Goal: Check status: Check status

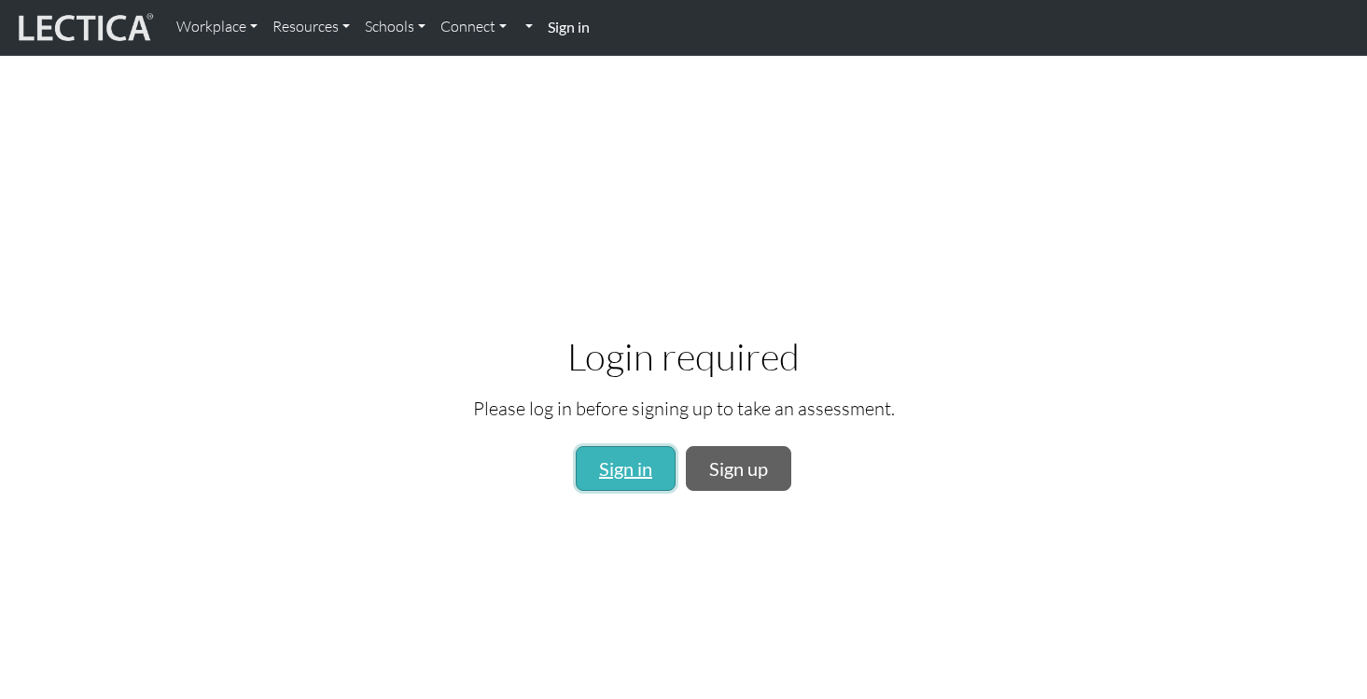
click at [620, 455] on link "Sign in" at bounding box center [626, 468] width 100 height 45
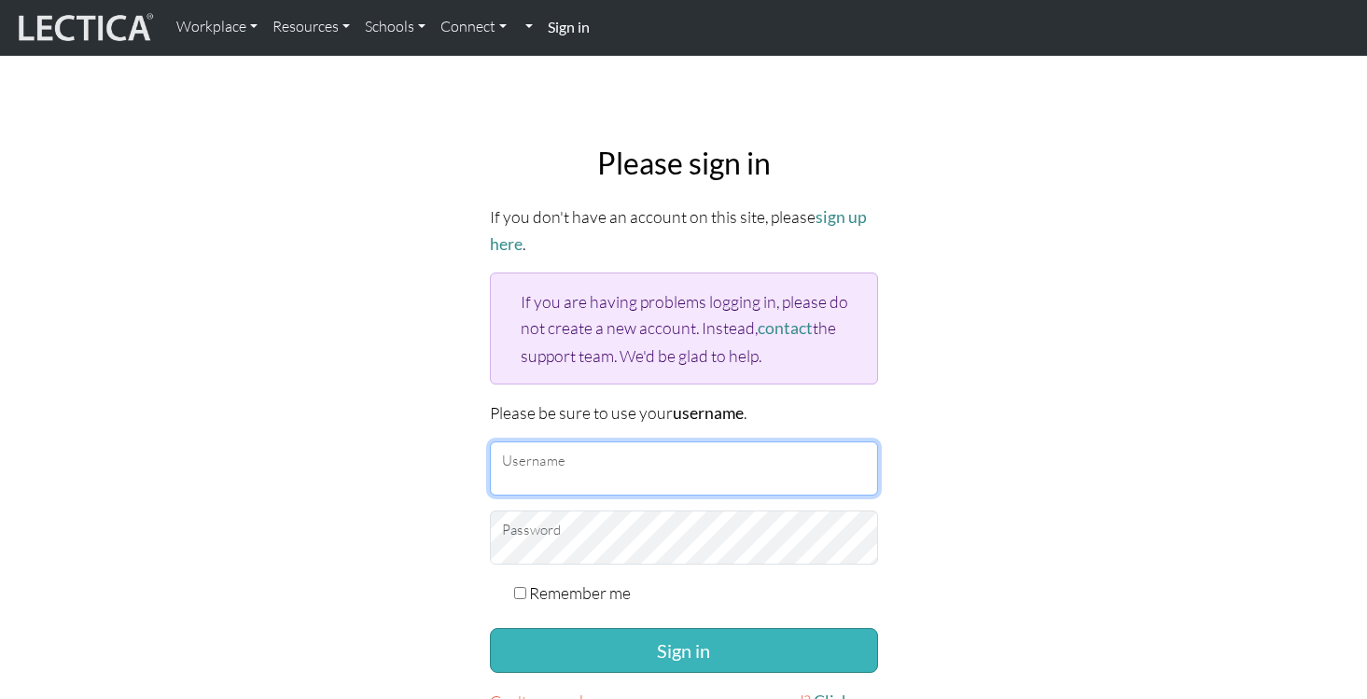
type input "ankulbatra"
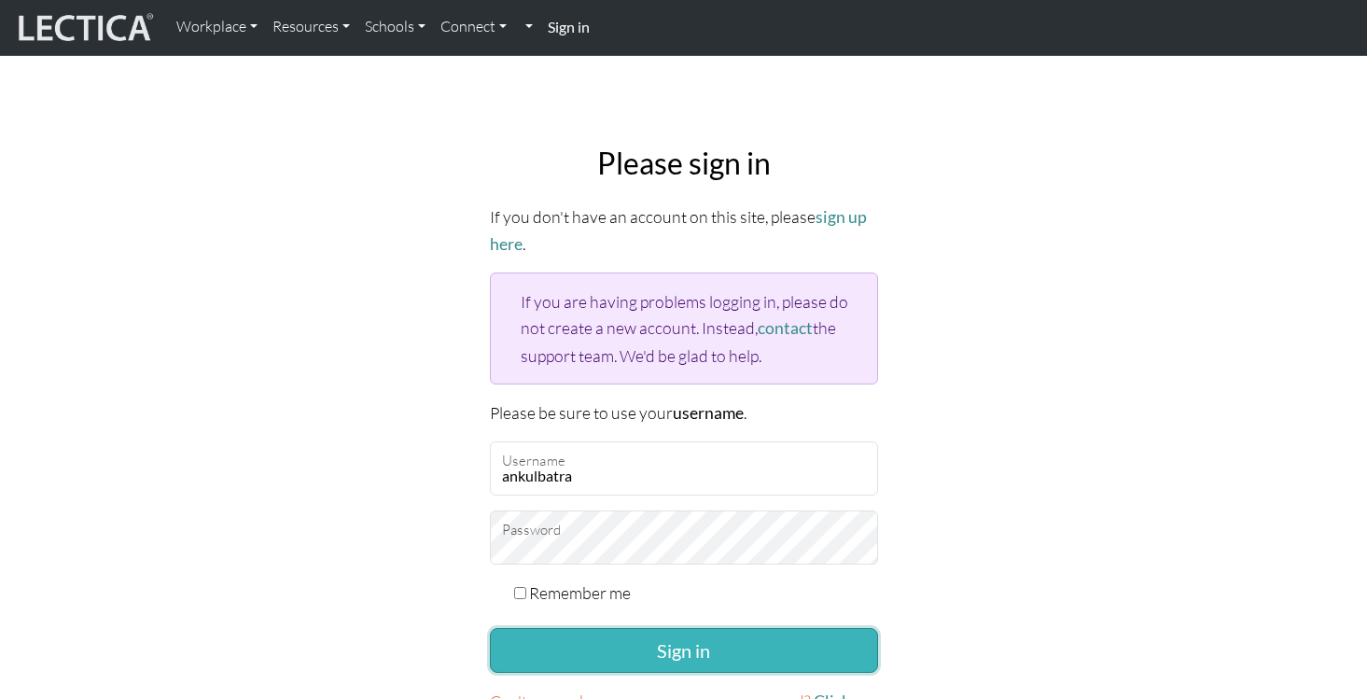
click at [677, 660] on button "Sign in" at bounding box center [684, 650] width 388 height 45
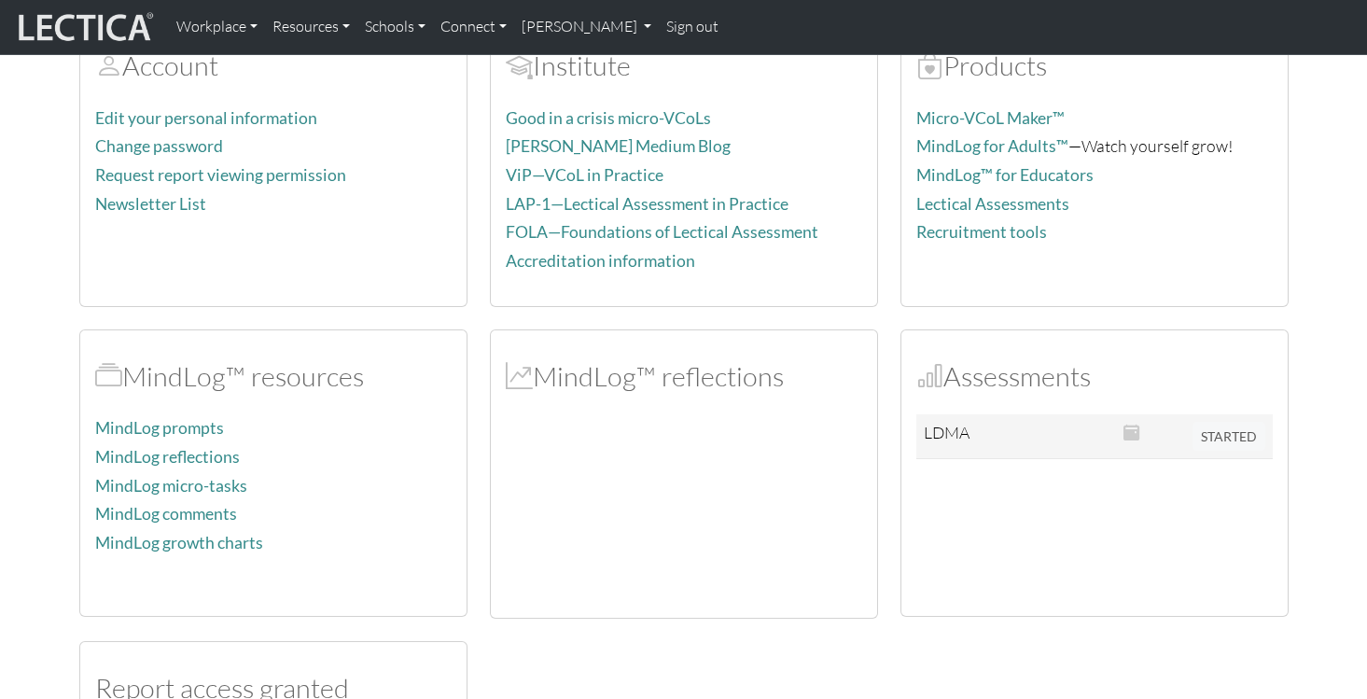
scroll to position [170, 0]
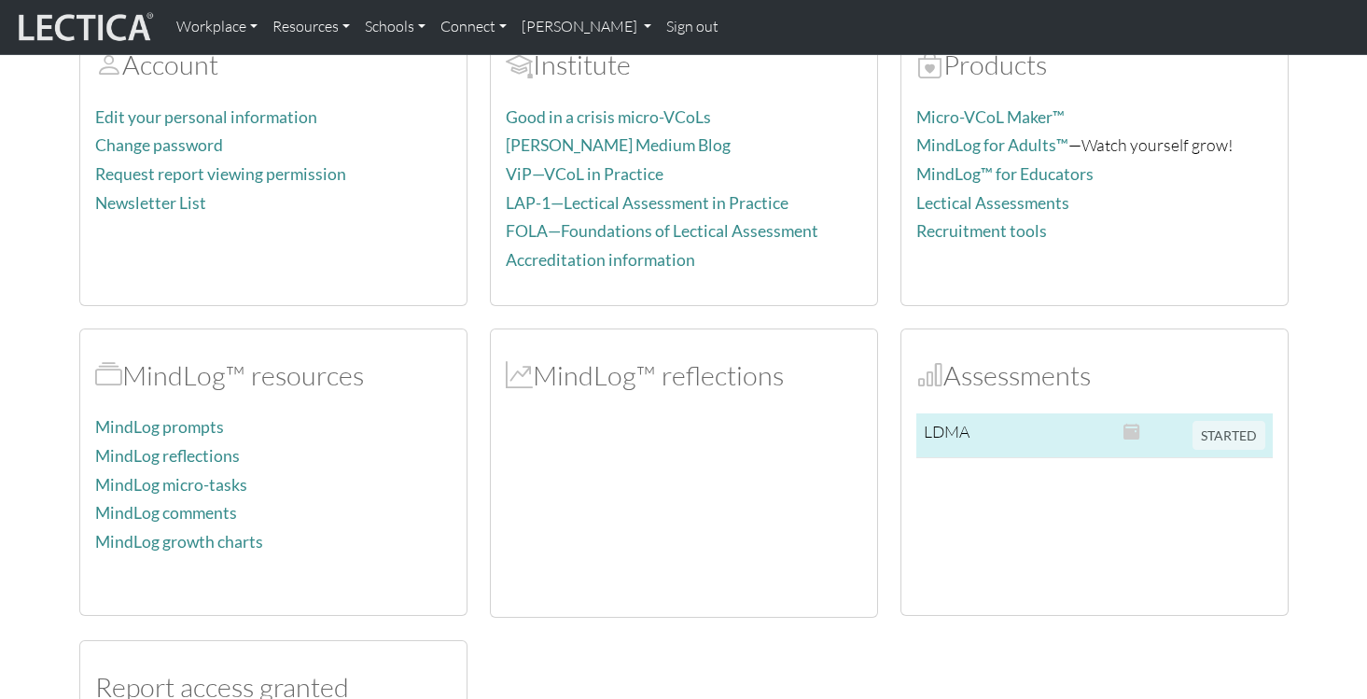
click at [1045, 437] on td at bounding box center [1055, 435] width 120 height 45
click at [1222, 440] on span "STARTED" at bounding box center [1229, 433] width 73 height 21
click at [1179, 426] on td at bounding box center [1150, 435] width 69 height 45
click at [1131, 432] on span at bounding box center [1132, 431] width 17 height 21
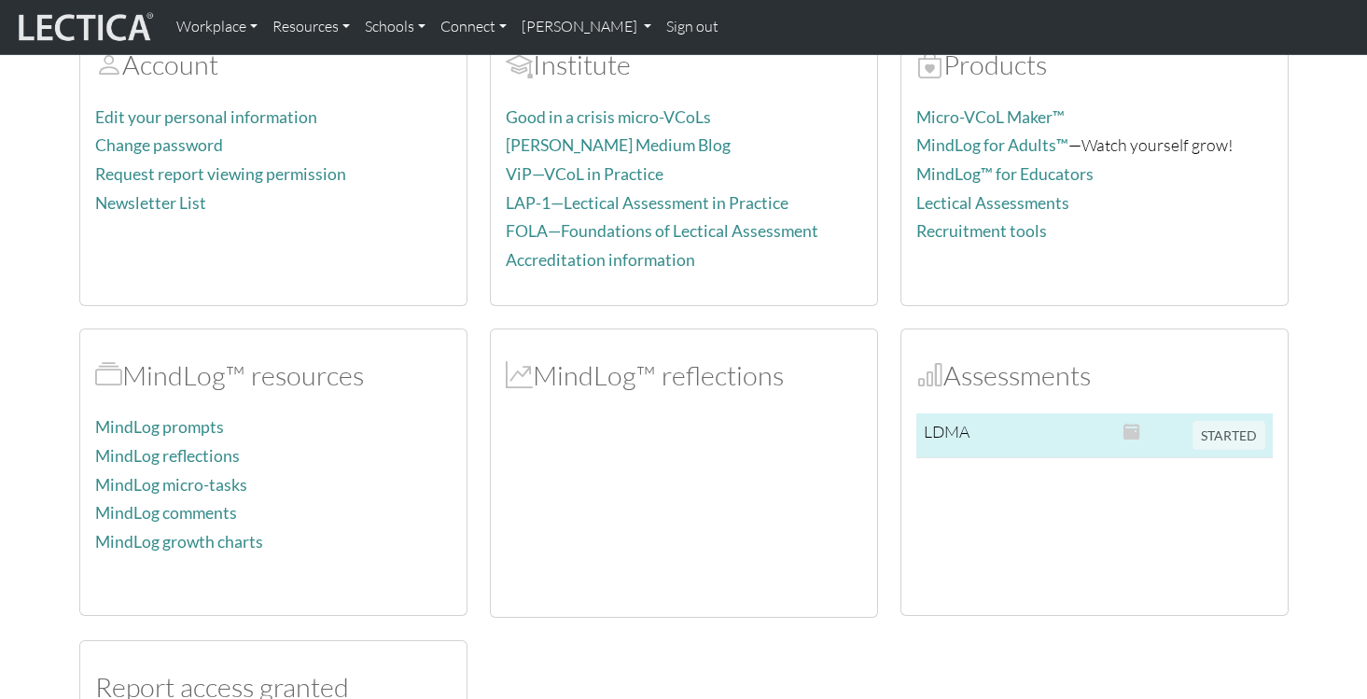
click at [998, 432] on td at bounding box center [1055, 435] width 120 height 45
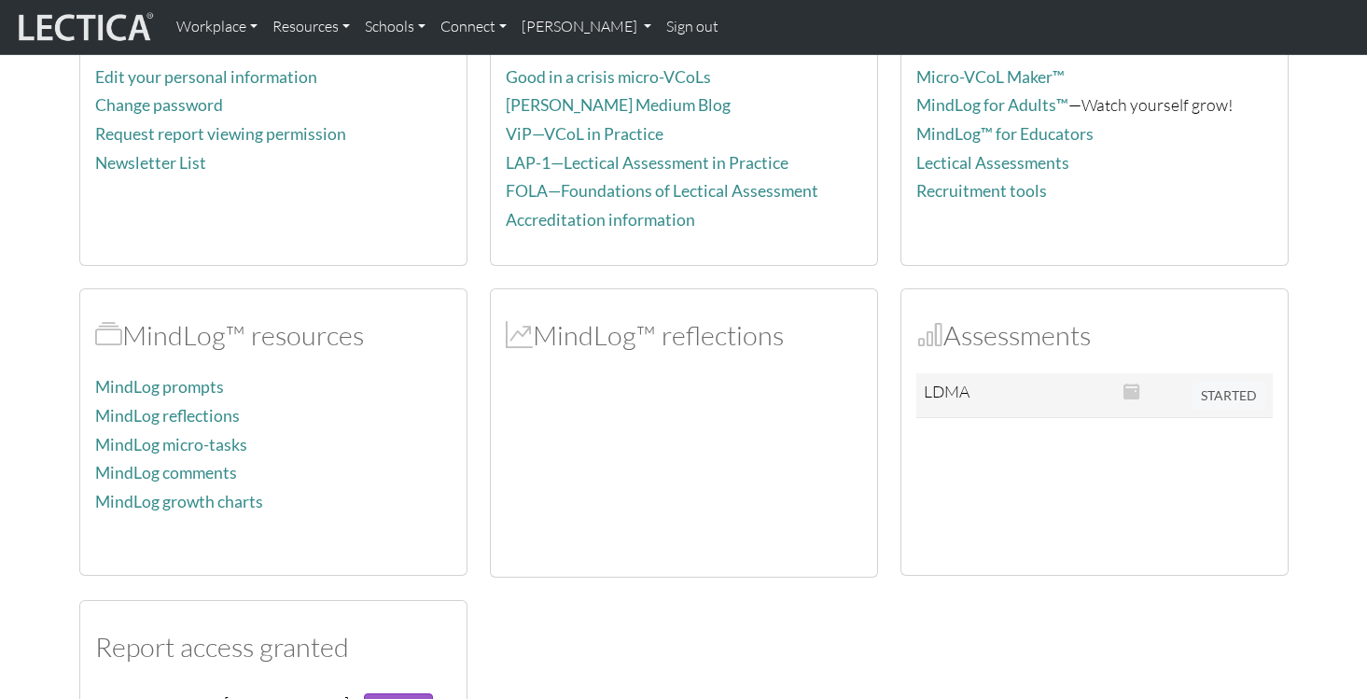
scroll to position [158, 0]
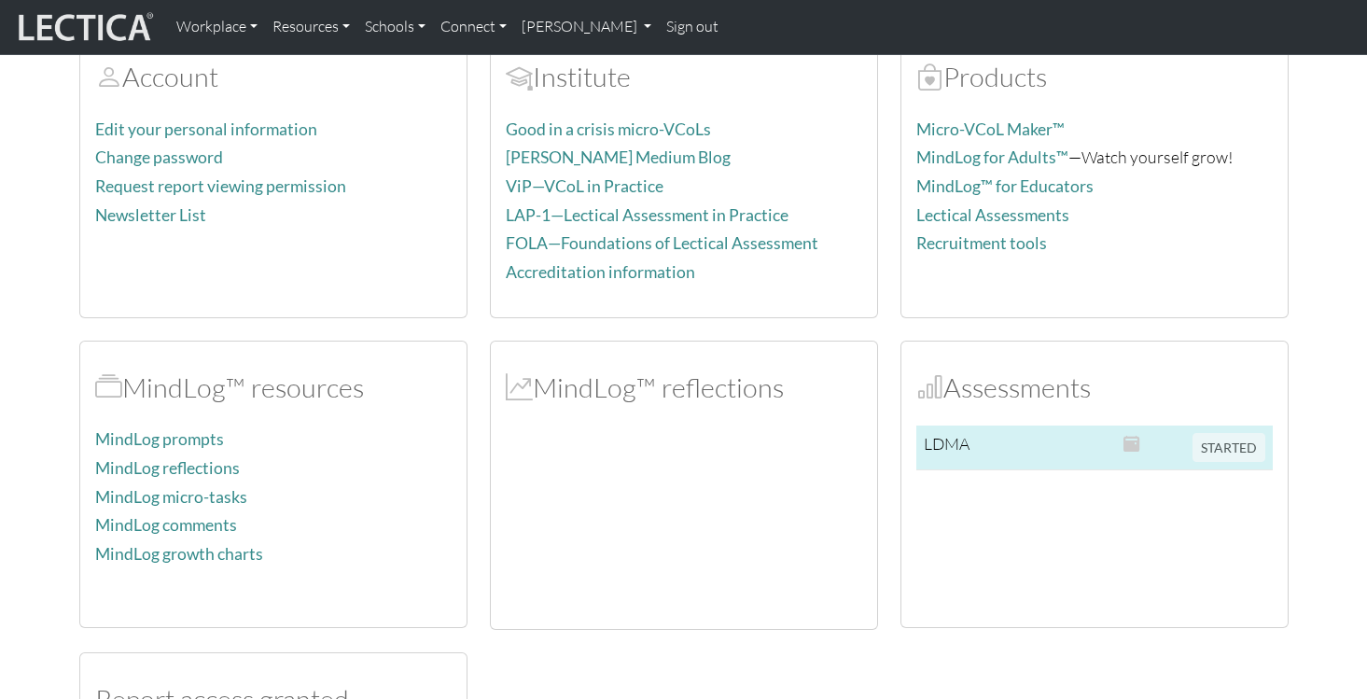
click at [969, 431] on td "LDMA" at bounding box center [955, 448] width 79 height 45
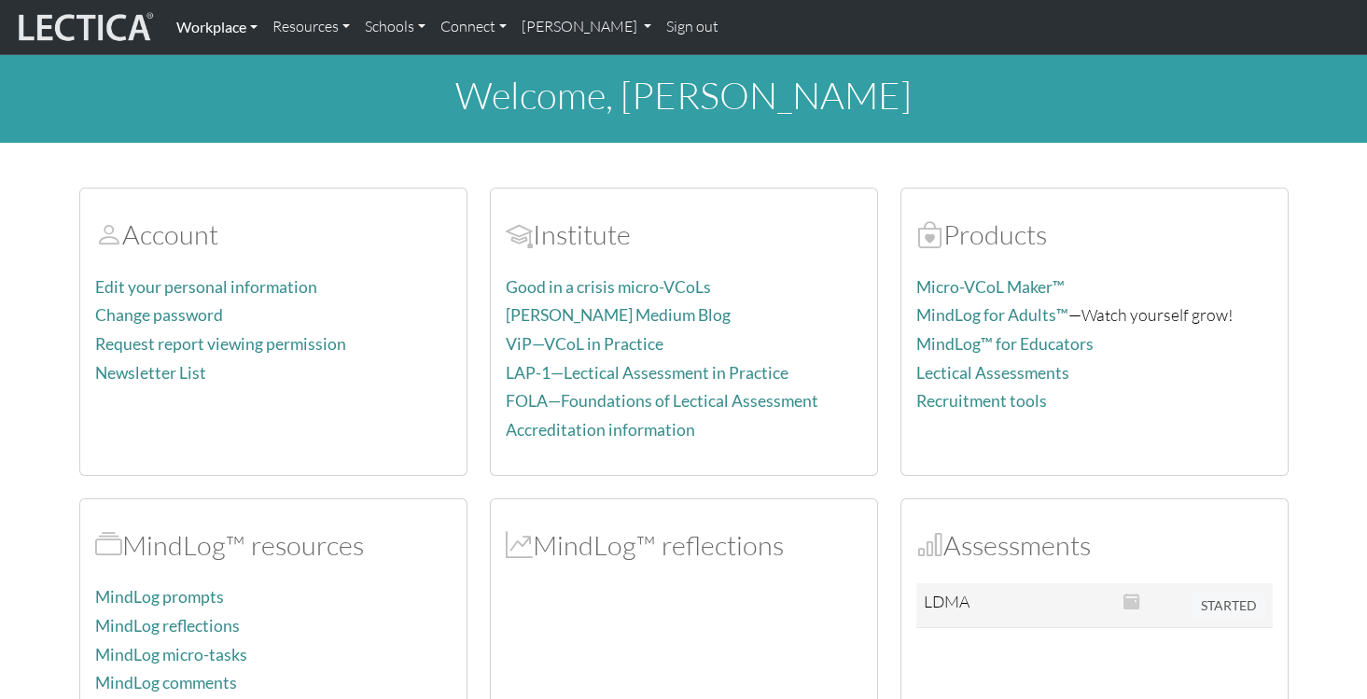
click at [259, 29] on link "Workplace" at bounding box center [217, 26] width 96 height 39
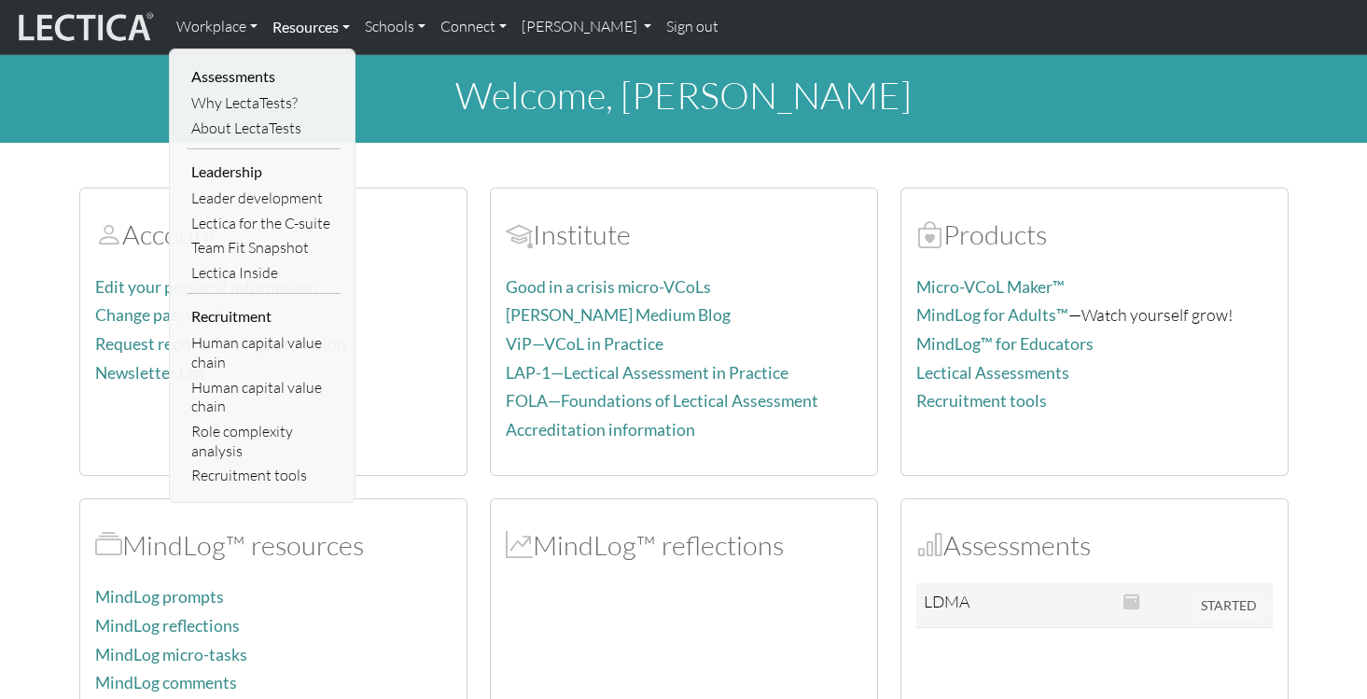
click at [349, 27] on link "Resources" at bounding box center [311, 26] width 92 height 39
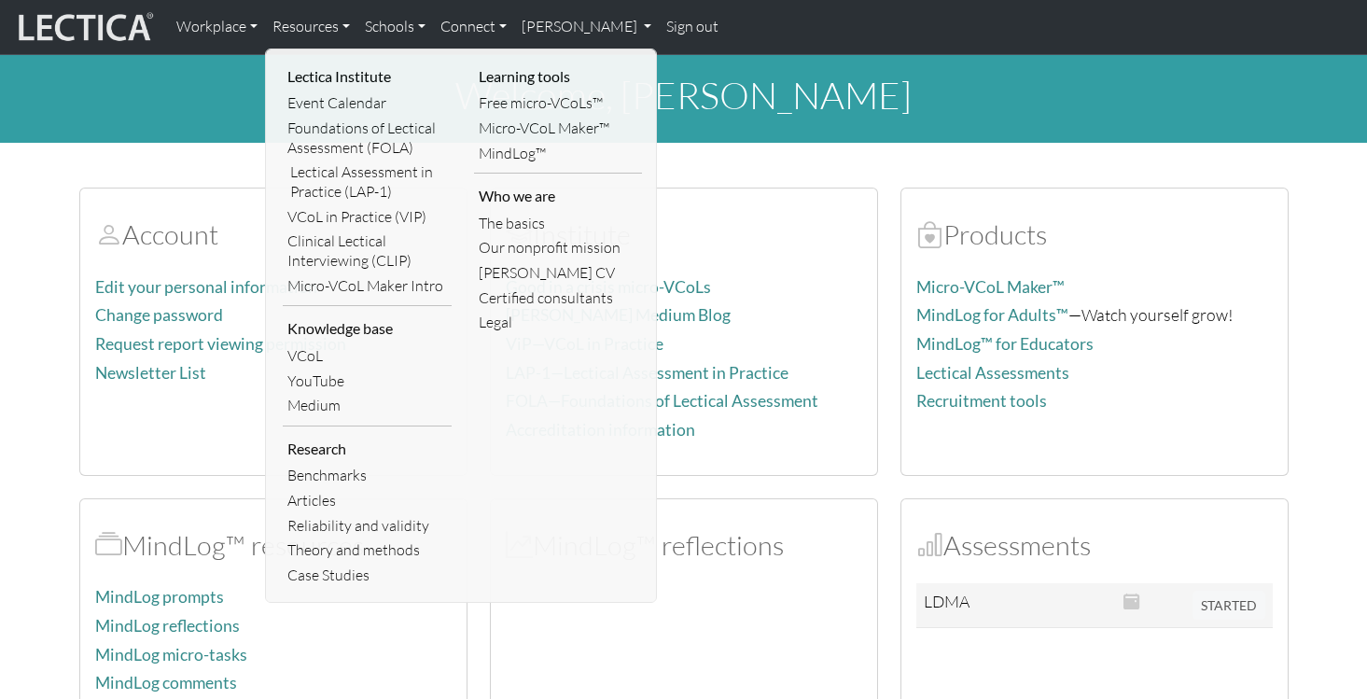
click at [1003, 545] on h2 "Assessments" at bounding box center [1094, 545] width 356 height 33
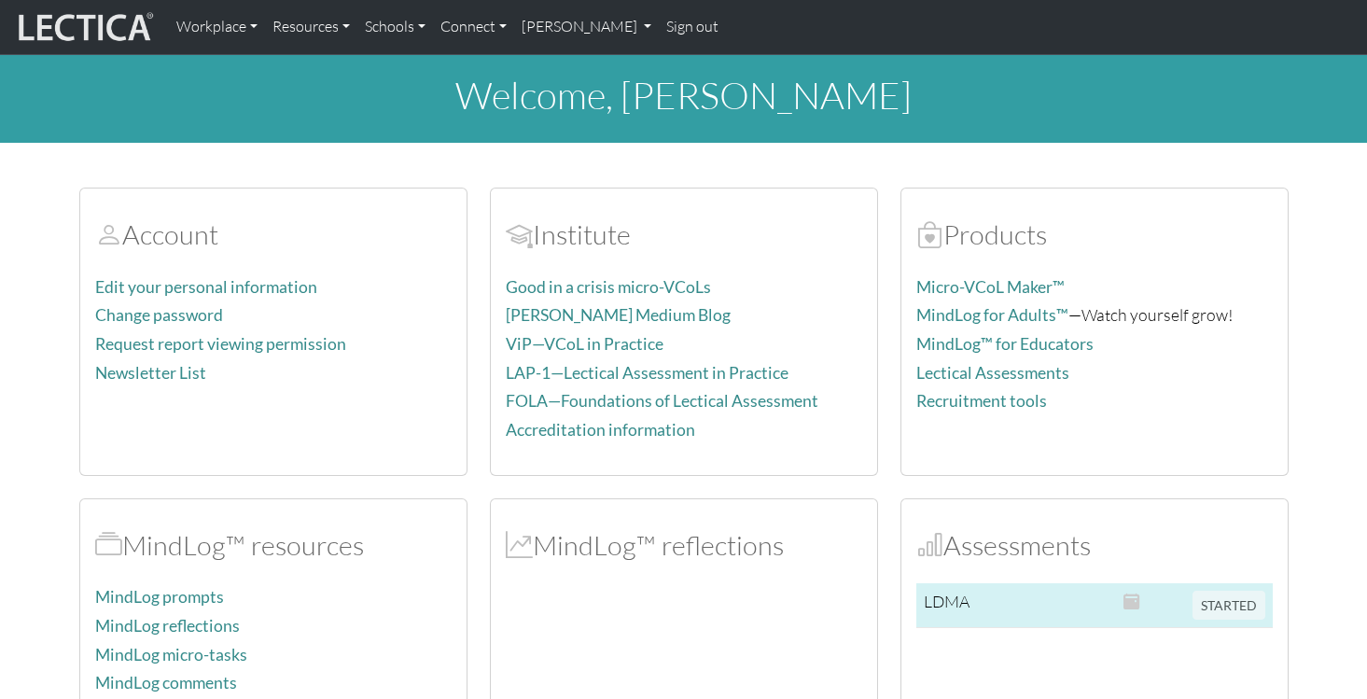
click at [1137, 609] on span at bounding box center [1132, 601] width 17 height 21
click at [1220, 605] on span "STARTED" at bounding box center [1229, 603] width 73 height 21
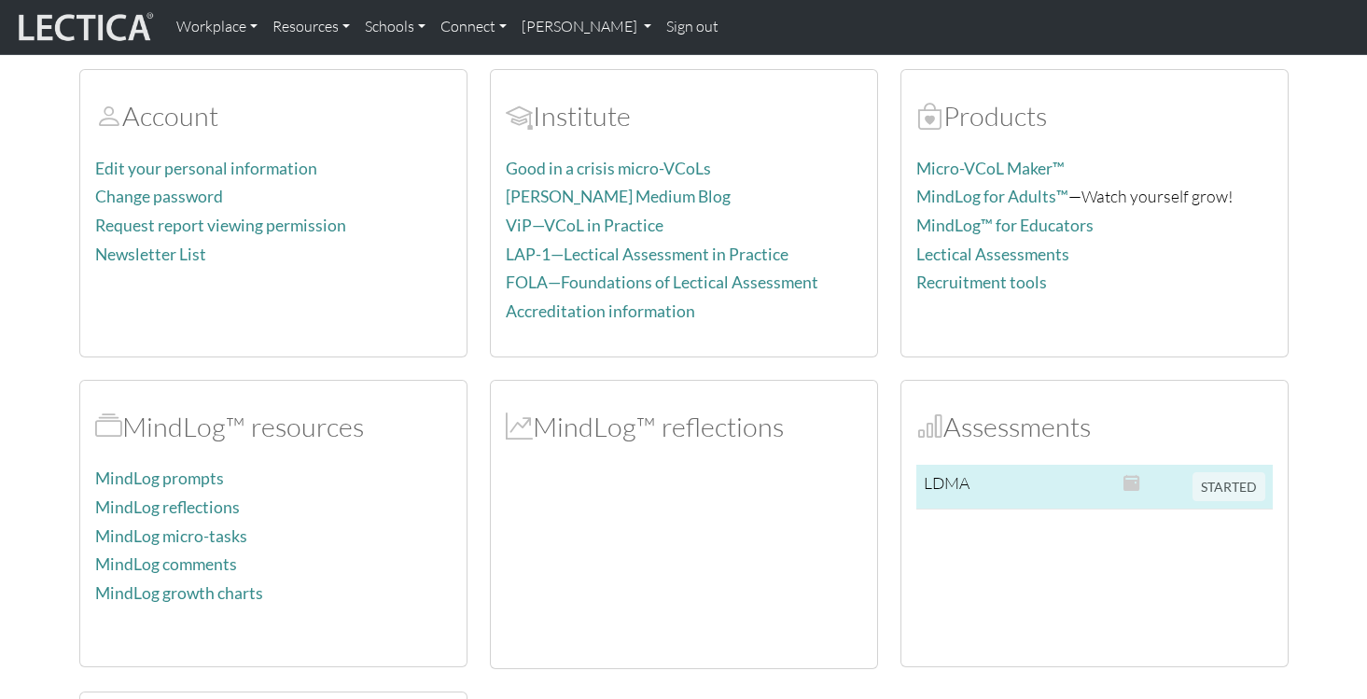
scroll to position [186, 0]
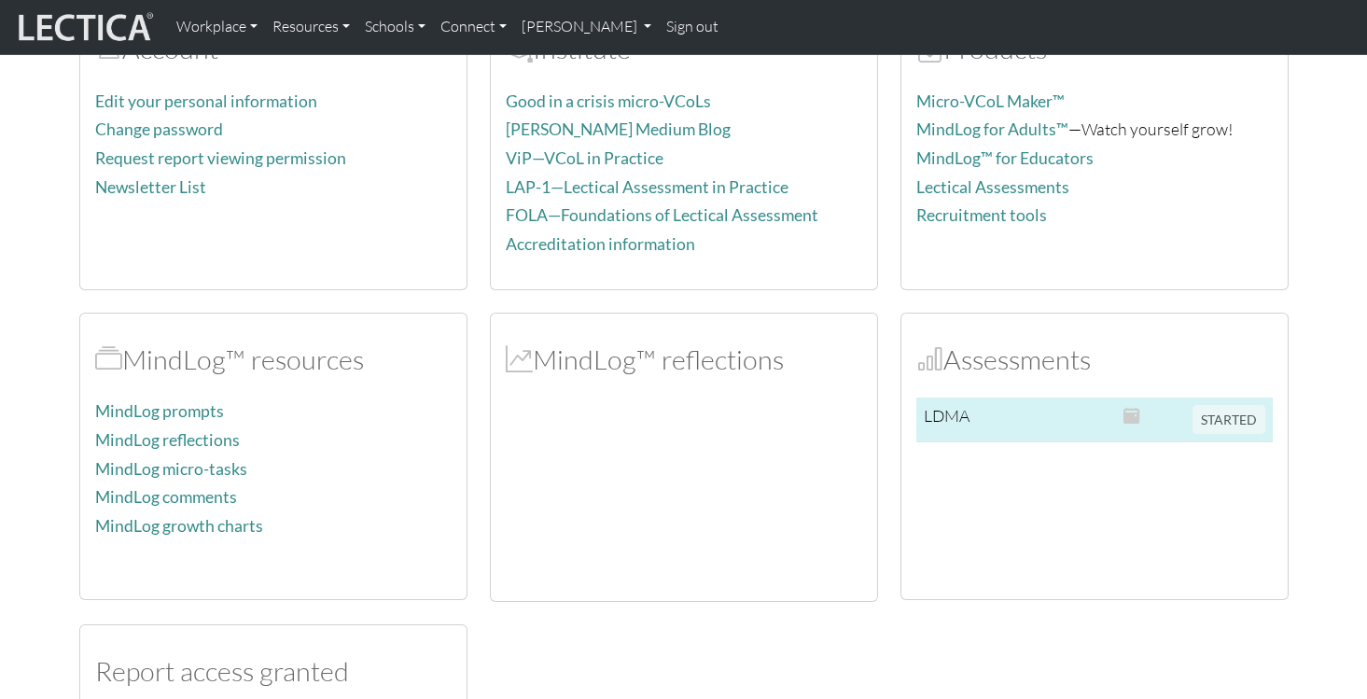
click at [1218, 423] on span "STARTED" at bounding box center [1229, 417] width 73 height 21
click at [1187, 430] on td "STARTED" at bounding box center [1229, 420] width 88 height 45
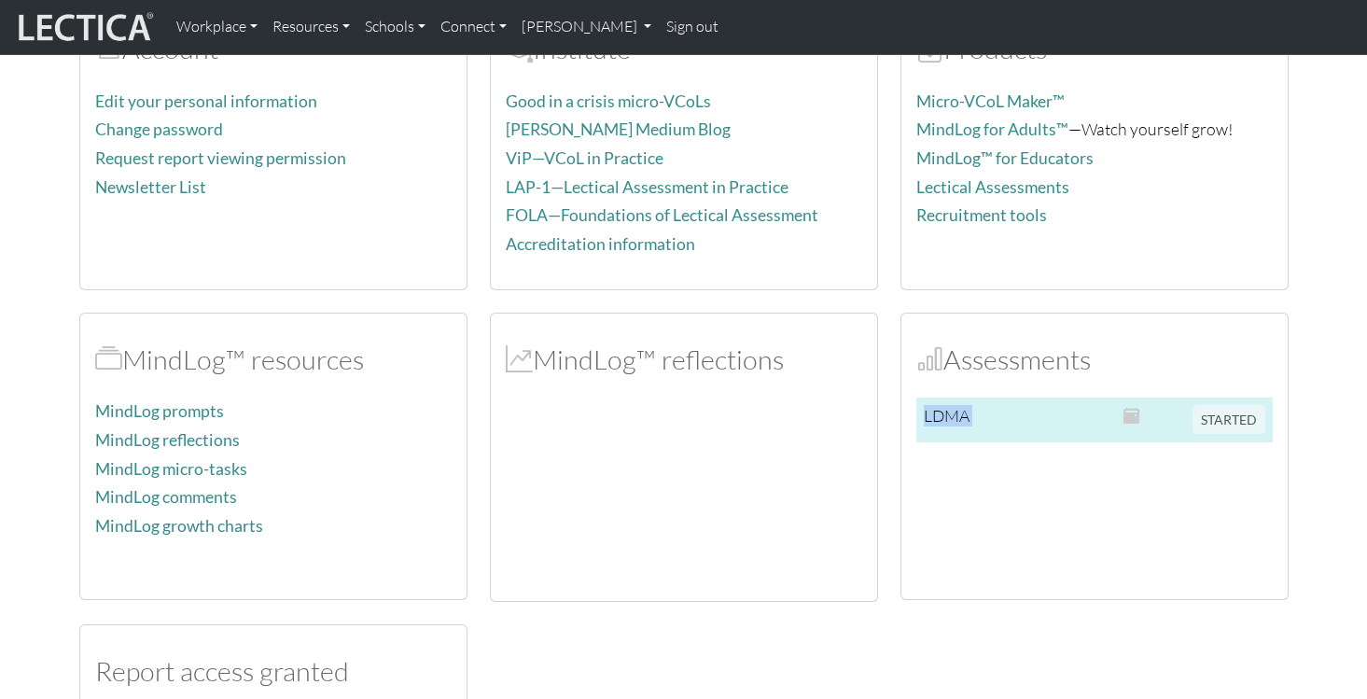
click at [1187, 430] on td "STARTED" at bounding box center [1229, 420] width 88 height 45
click at [1162, 418] on td at bounding box center [1150, 420] width 69 height 45
click at [1132, 417] on span at bounding box center [1132, 415] width 17 height 21
click at [1211, 417] on span "STARTED" at bounding box center [1229, 417] width 73 height 21
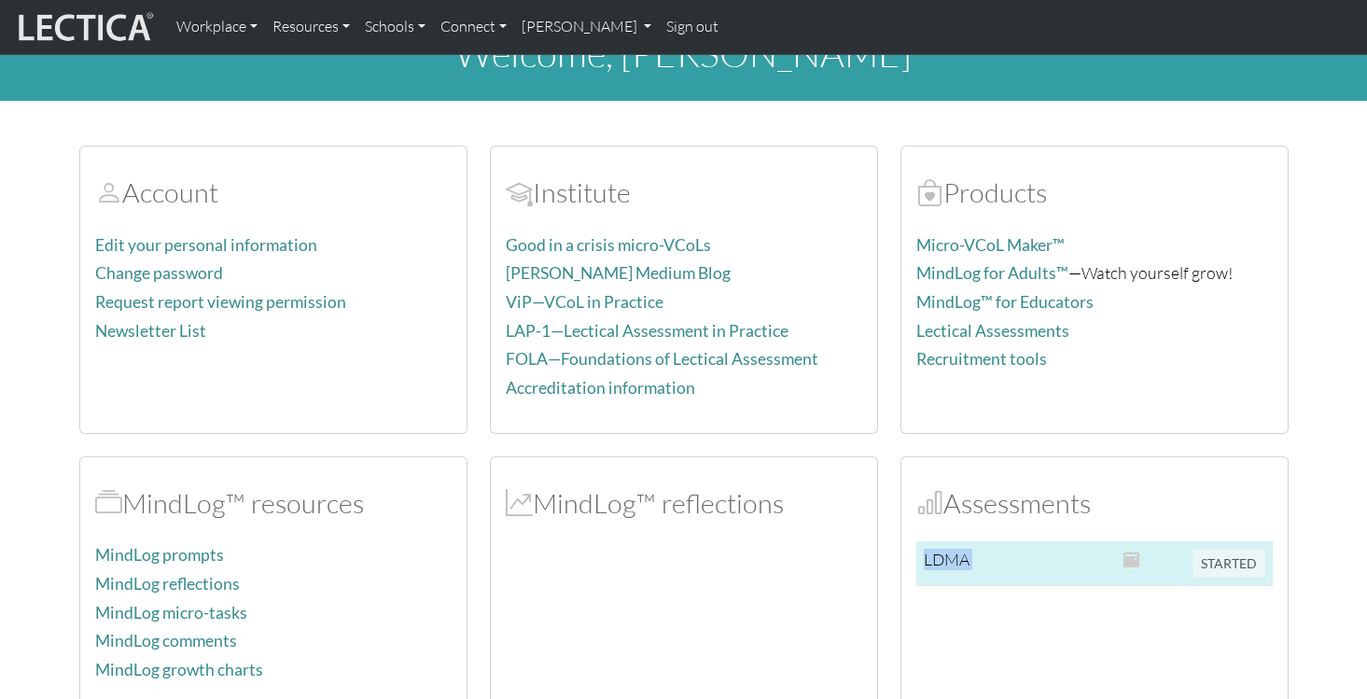
scroll to position [0, 0]
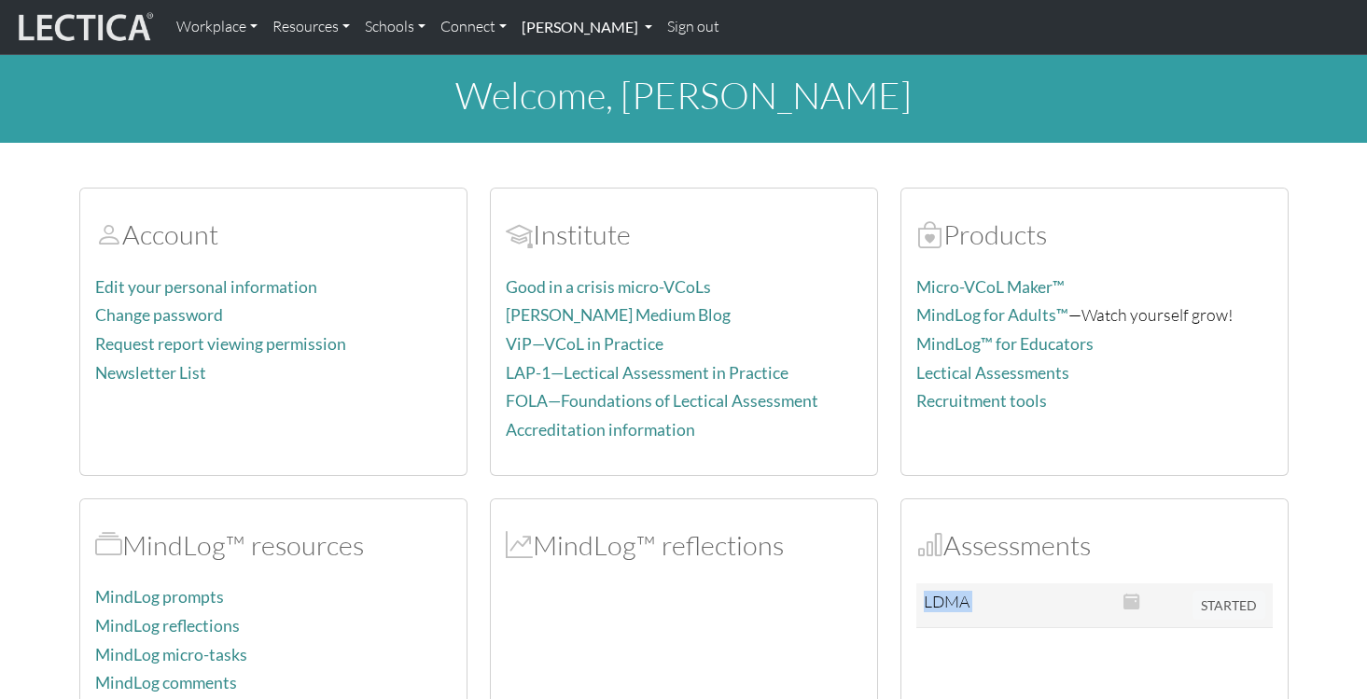
click at [609, 35] on link "[PERSON_NAME]" at bounding box center [587, 26] width 146 height 39
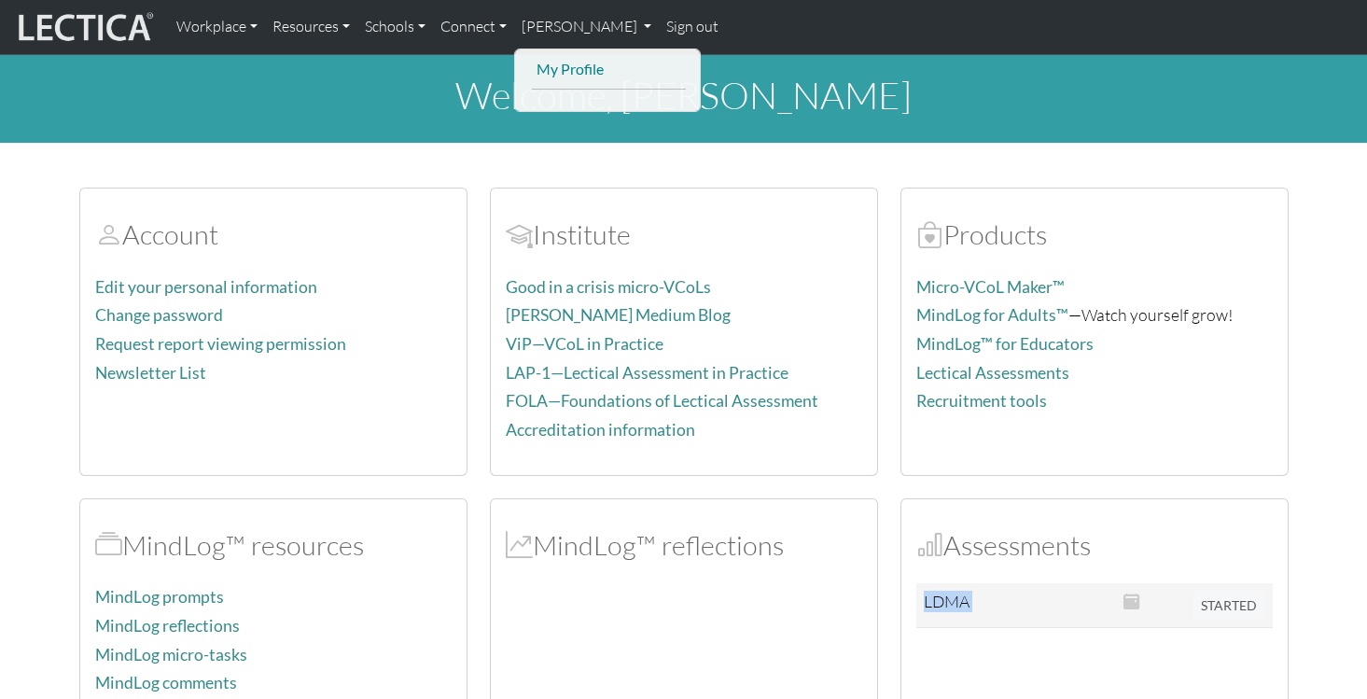
click at [597, 63] on link "My Profile" at bounding box center [609, 69] width 154 height 25
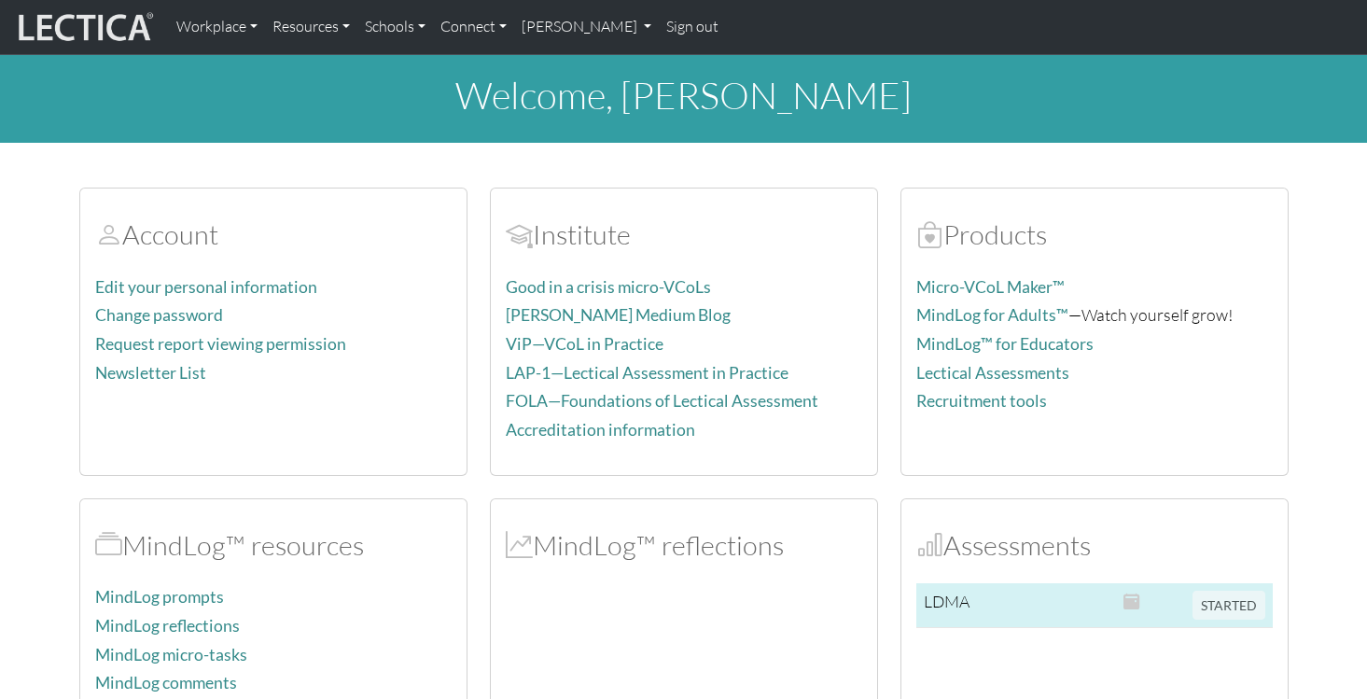
click at [973, 600] on td "LDMA" at bounding box center [955, 605] width 79 height 45
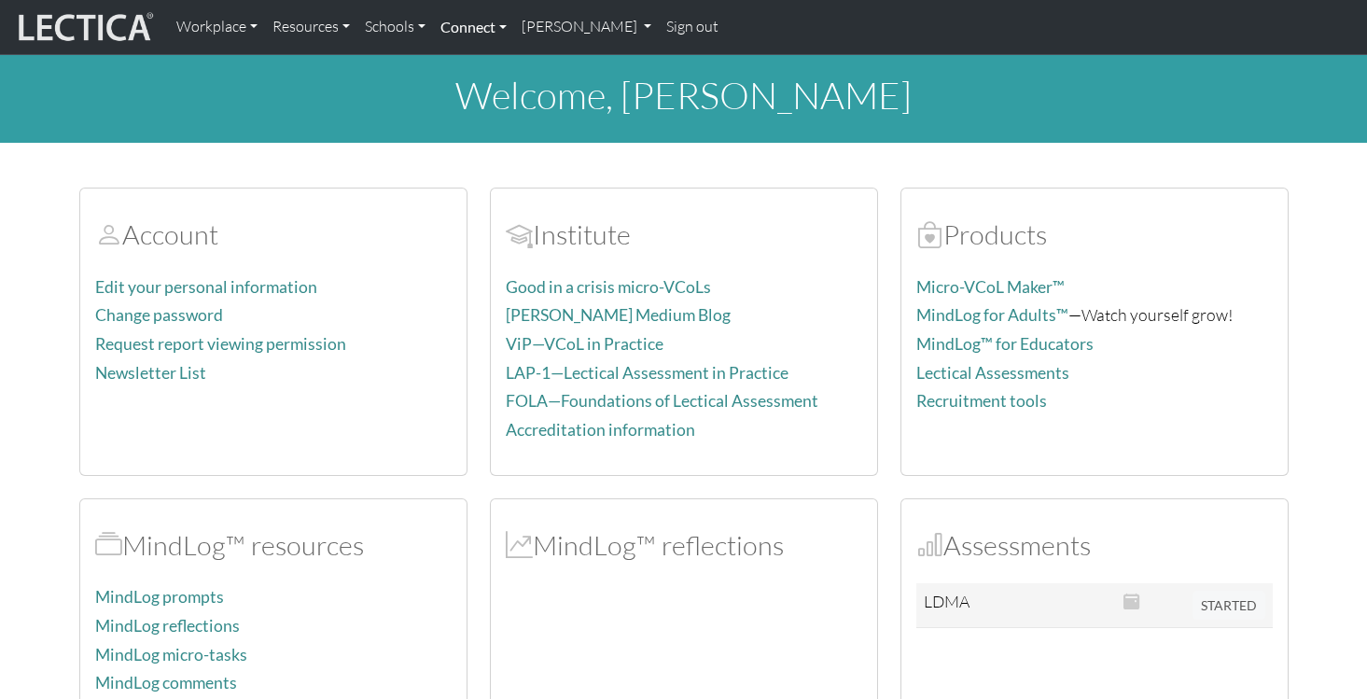
click at [504, 21] on link "Connect" at bounding box center [473, 26] width 81 height 39
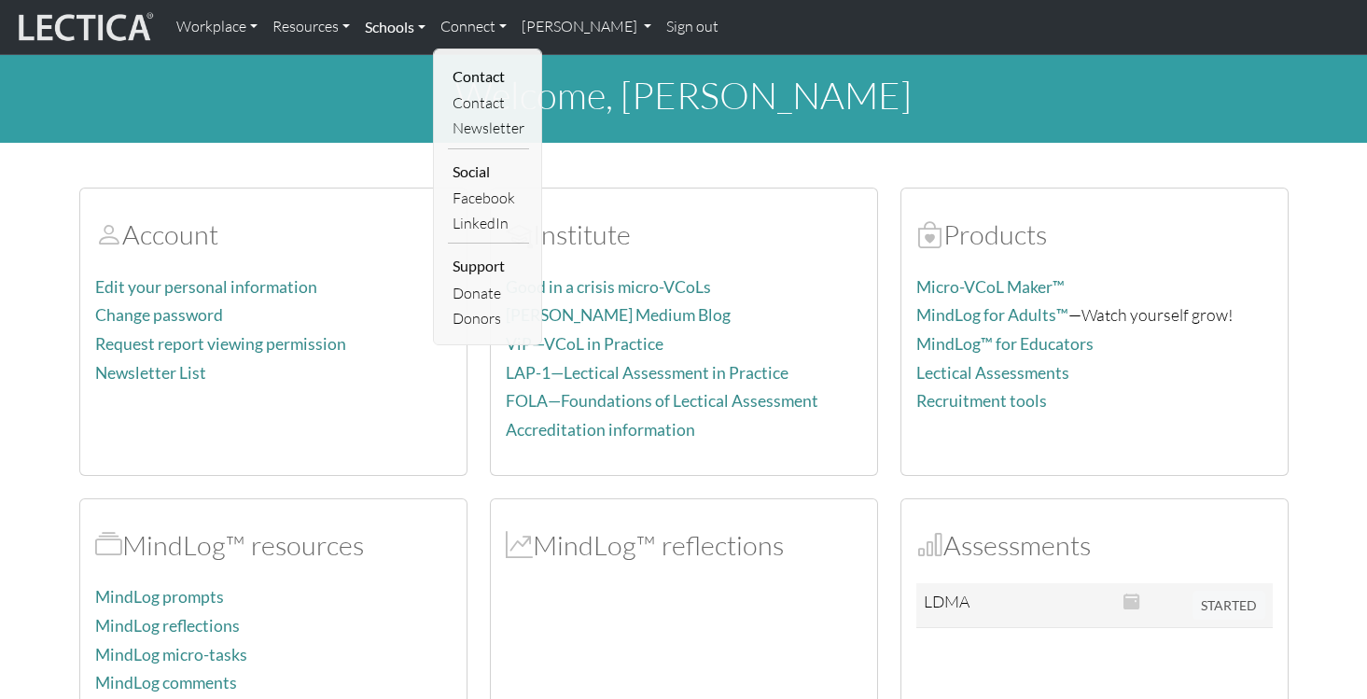
click at [427, 19] on link "Schools" at bounding box center [395, 26] width 76 height 39
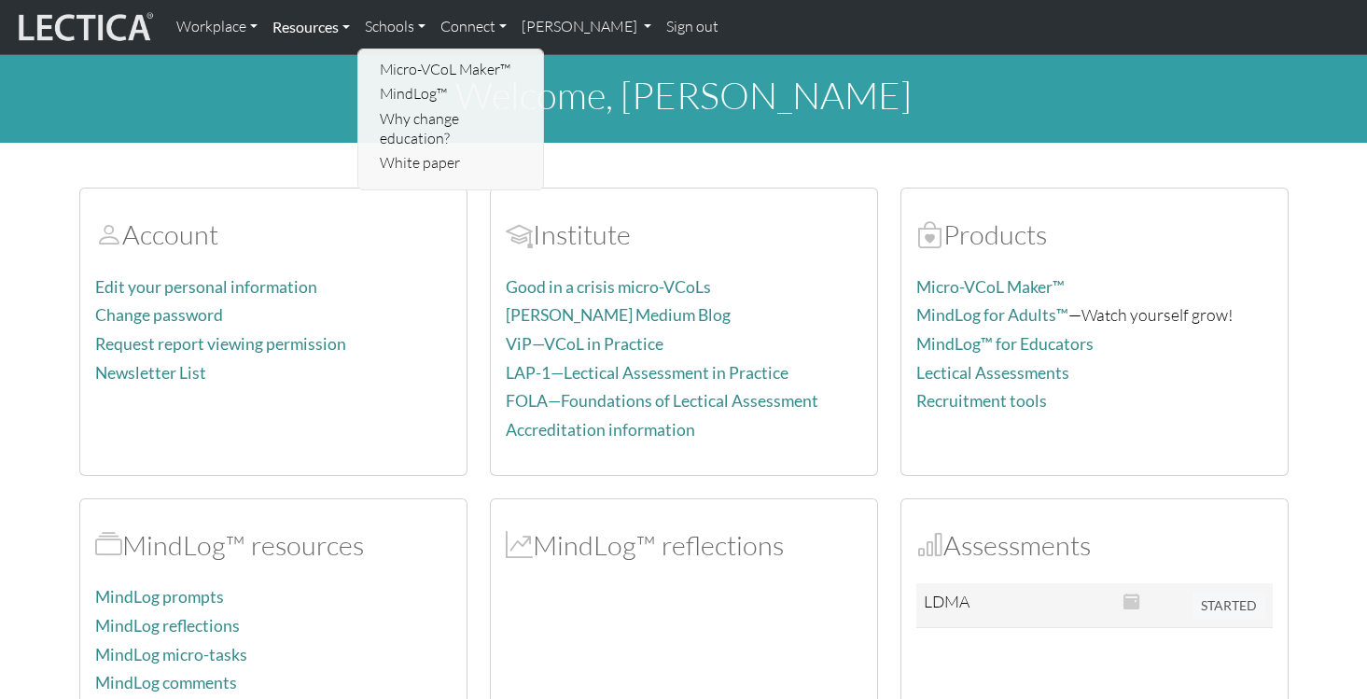
click at [351, 26] on link "Resources" at bounding box center [311, 26] width 92 height 39
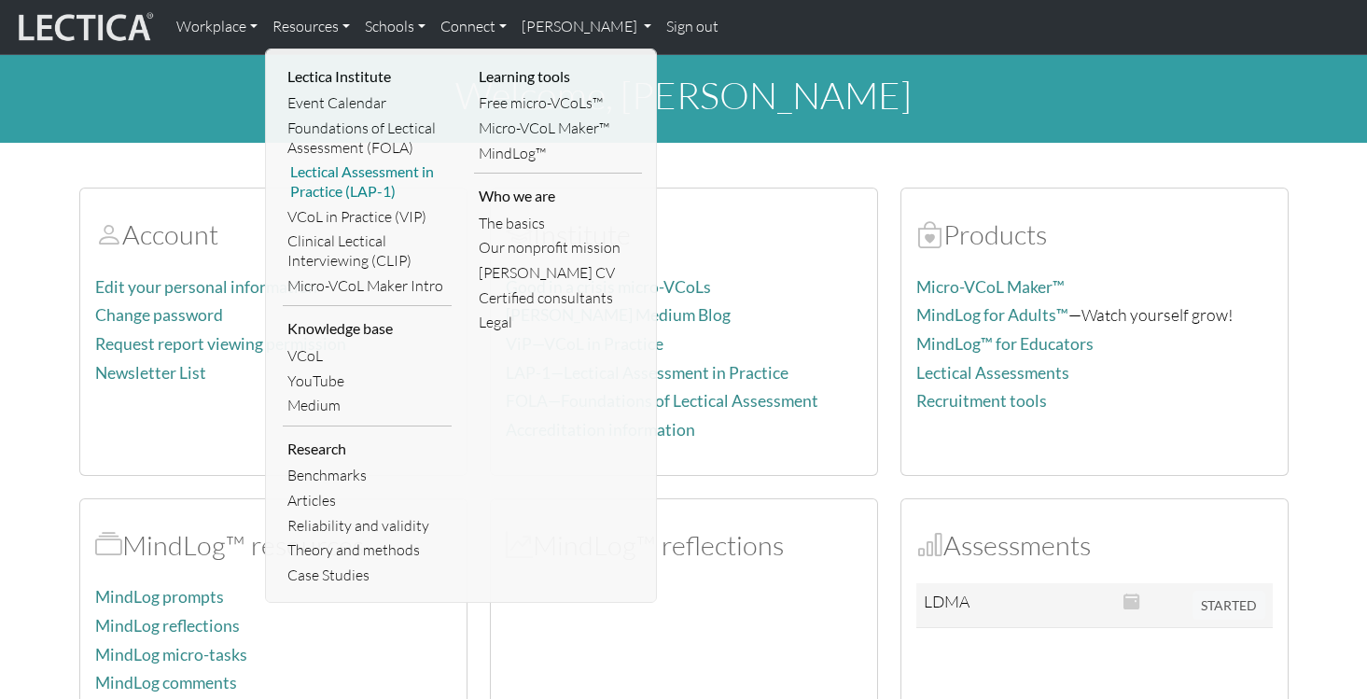
click at [372, 175] on link "Lectical Assessment in Practice (LAP-1)" at bounding box center [367, 182] width 169 height 44
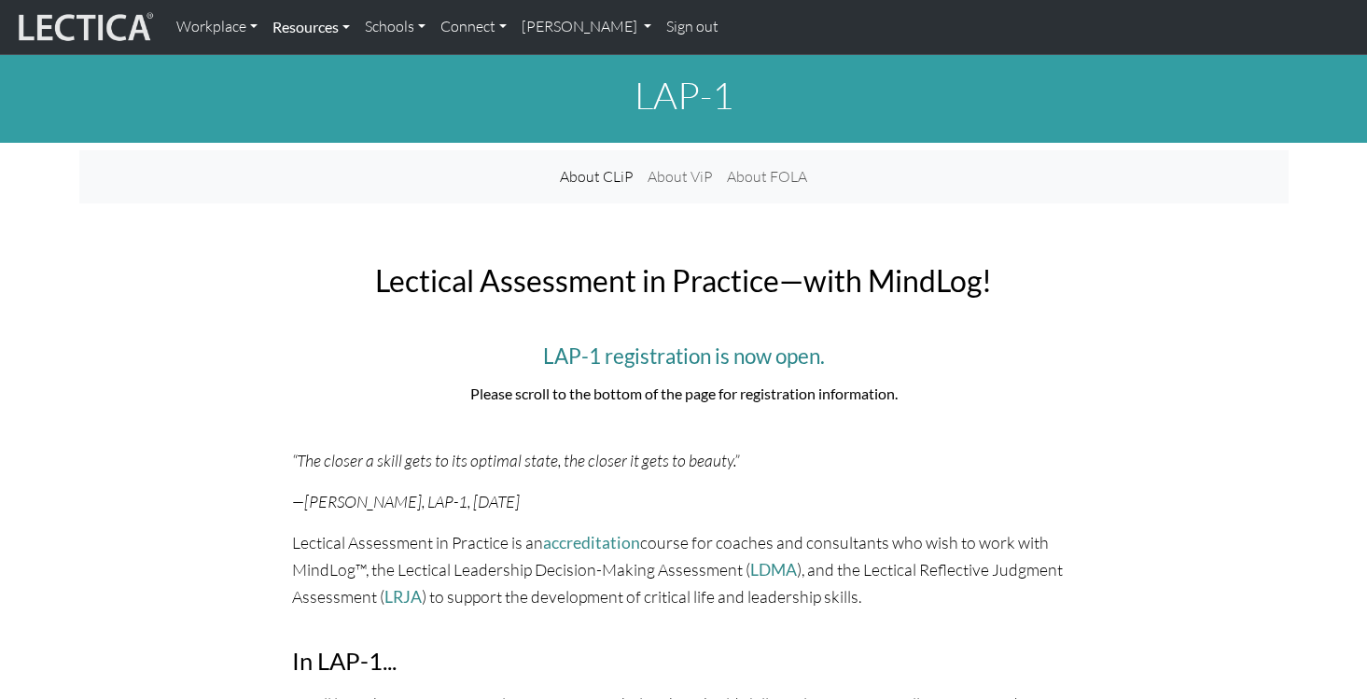
click at [355, 31] on link "Resources" at bounding box center [311, 26] width 92 height 39
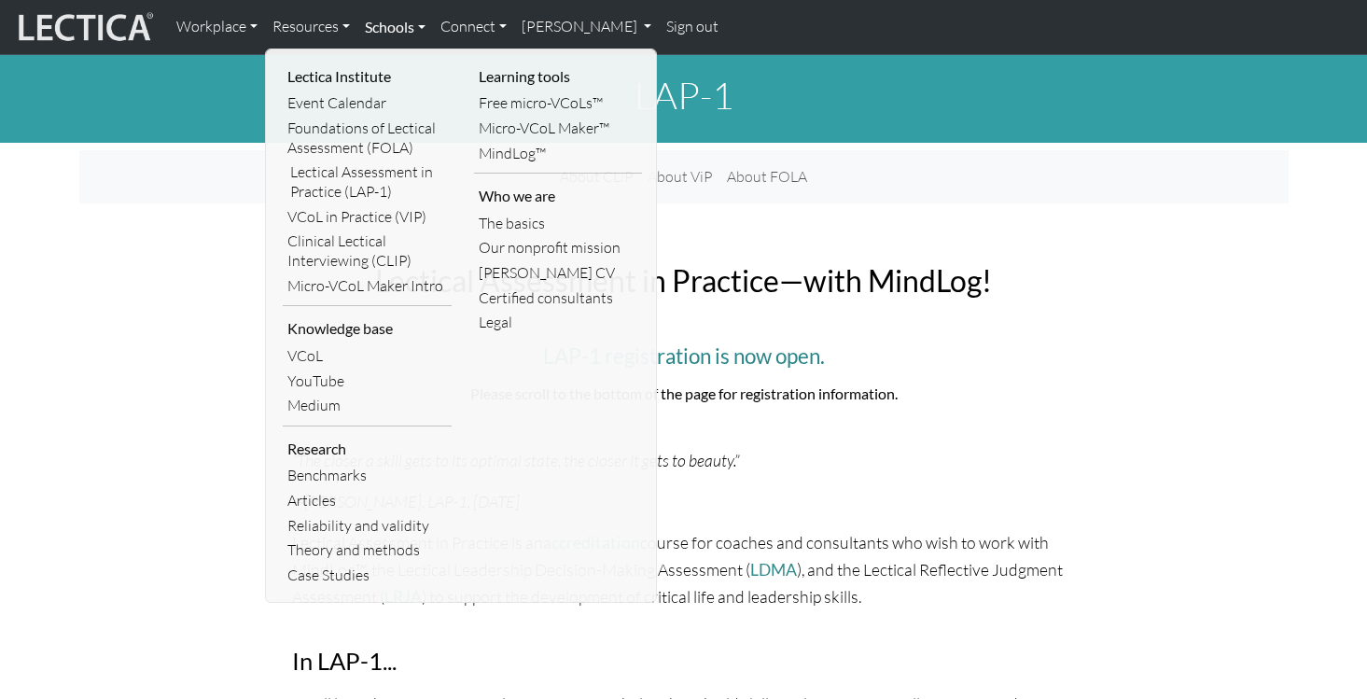
click at [423, 20] on link "Schools" at bounding box center [395, 26] width 76 height 39
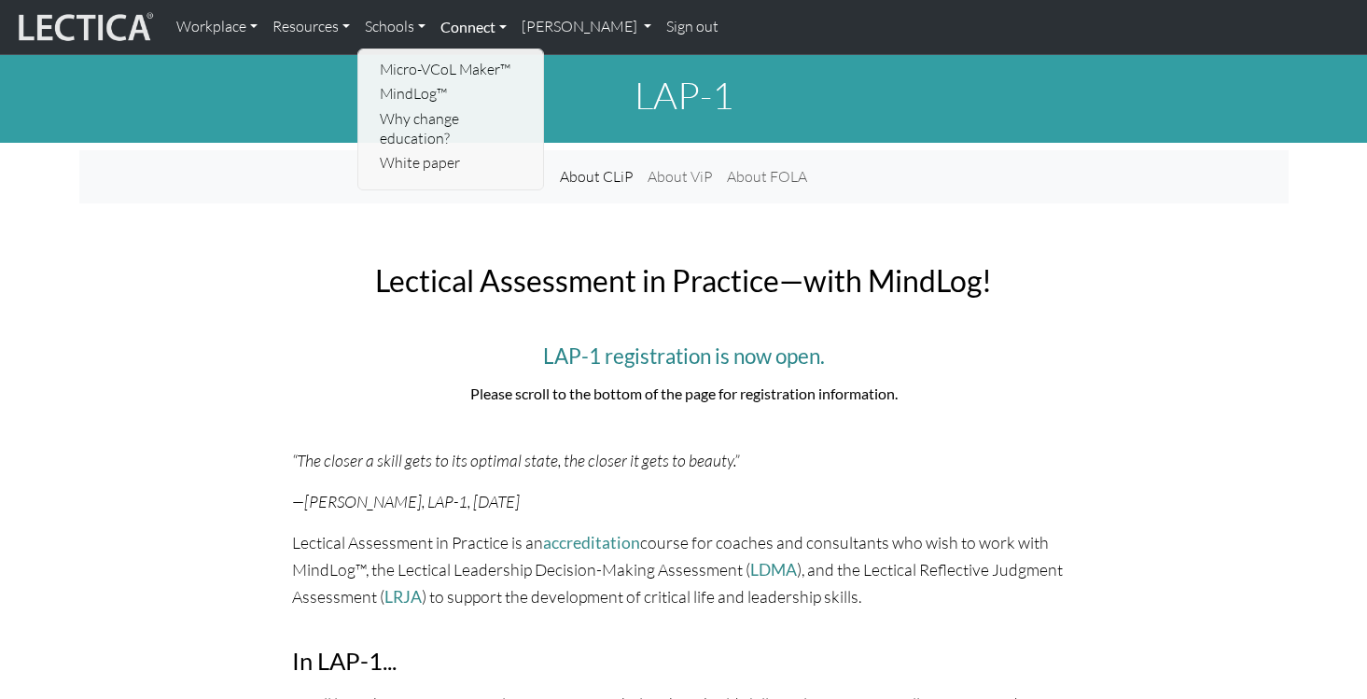
click at [507, 24] on link "Connect" at bounding box center [473, 26] width 81 height 39
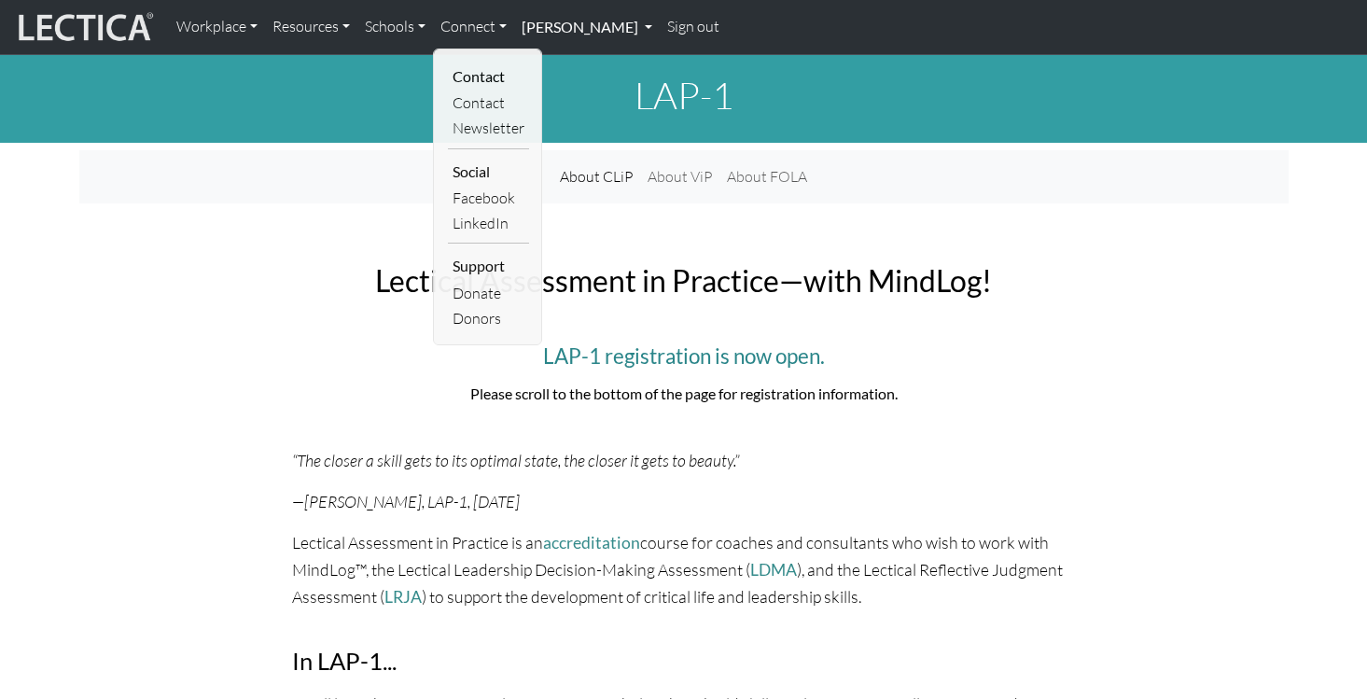
click at [607, 30] on link "[PERSON_NAME]" at bounding box center [587, 26] width 146 height 39
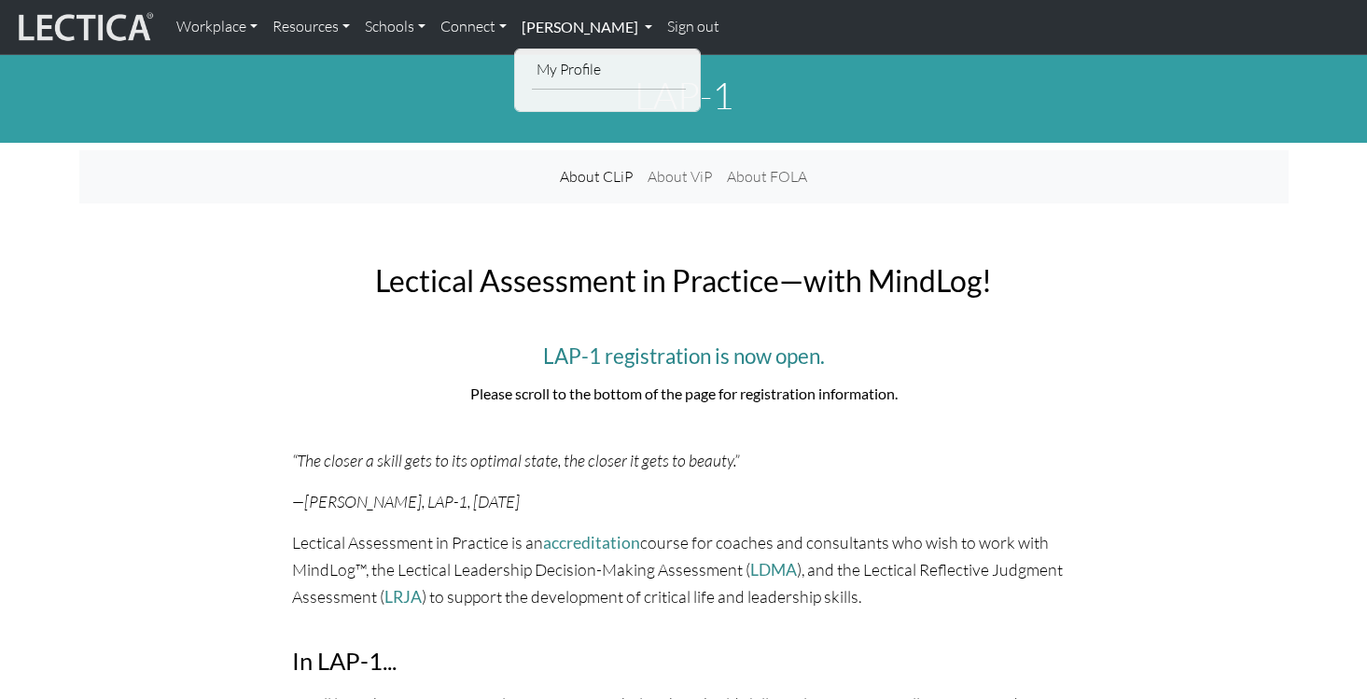
click at [609, 17] on link "[PERSON_NAME]" at bounding box center [587, 26] width 146 height 39
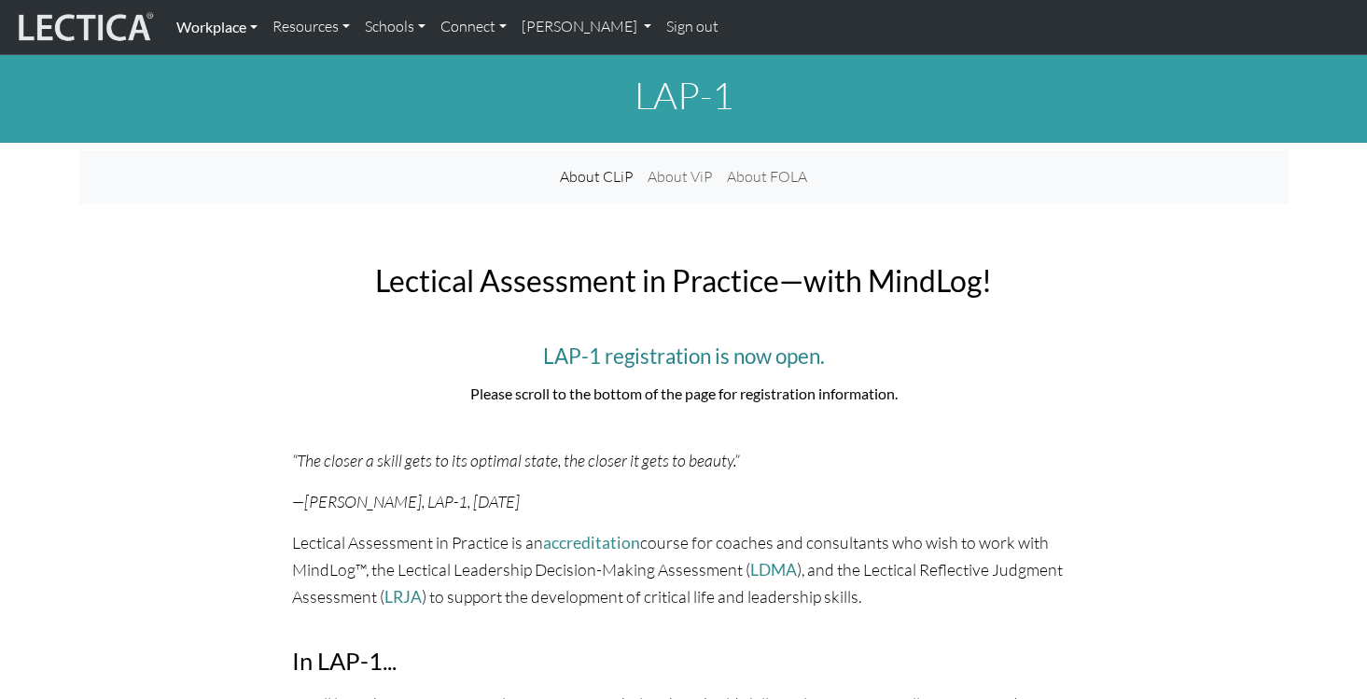
click at [196, 35] on link "Workplace" at bounding box center [217, 26] width 96 height 39
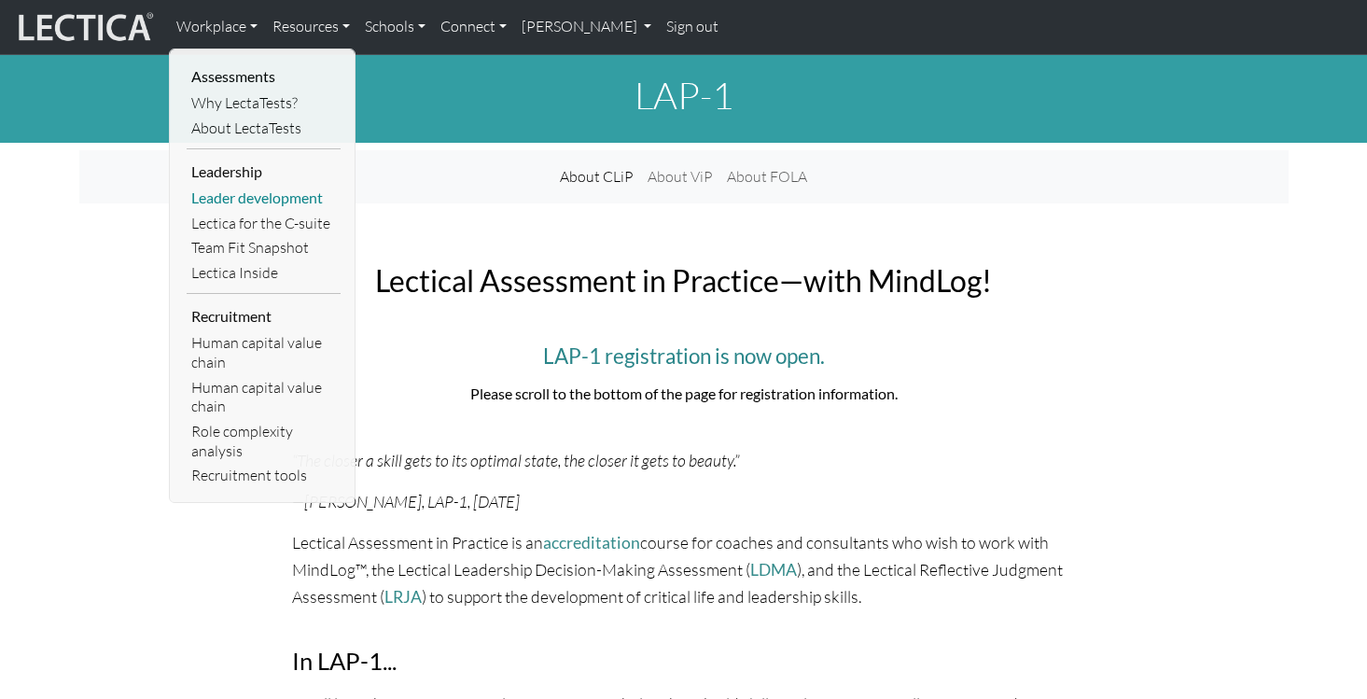
click at [239, 193] on link "Leader development" at bounding box center [264, 198] width 154 height 25
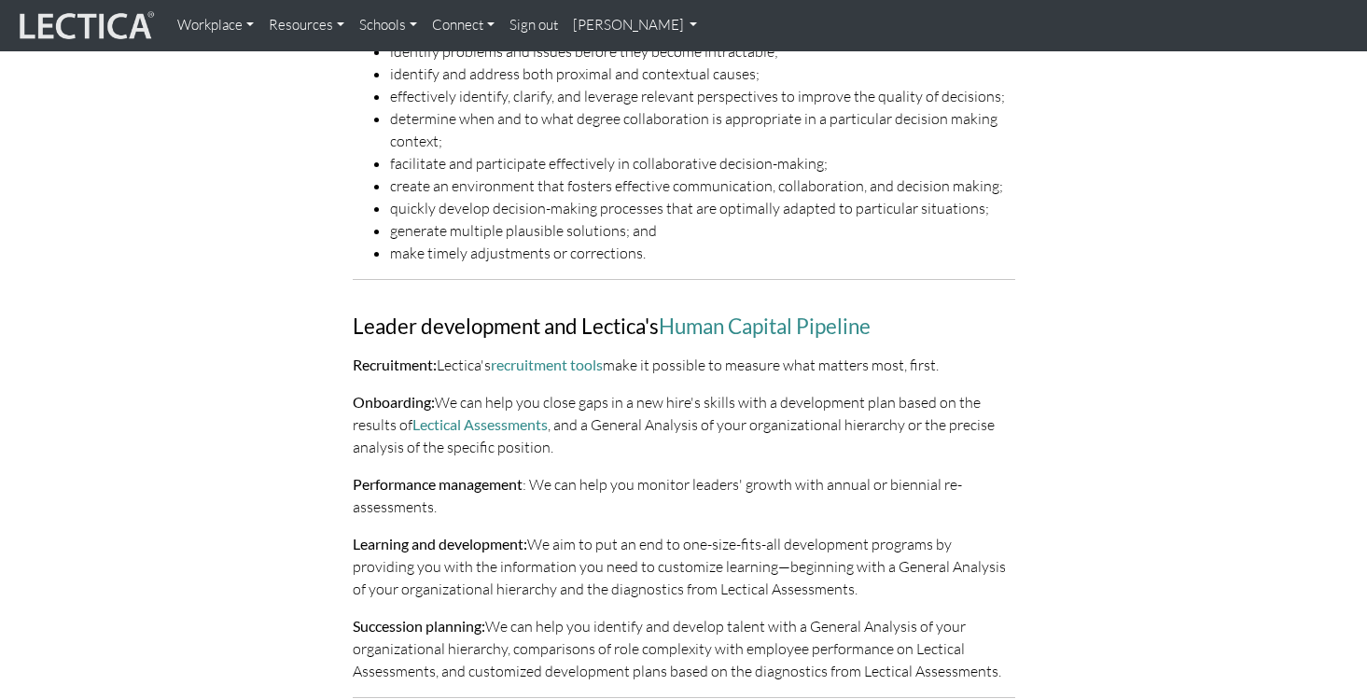
scroll to position [685, 0]
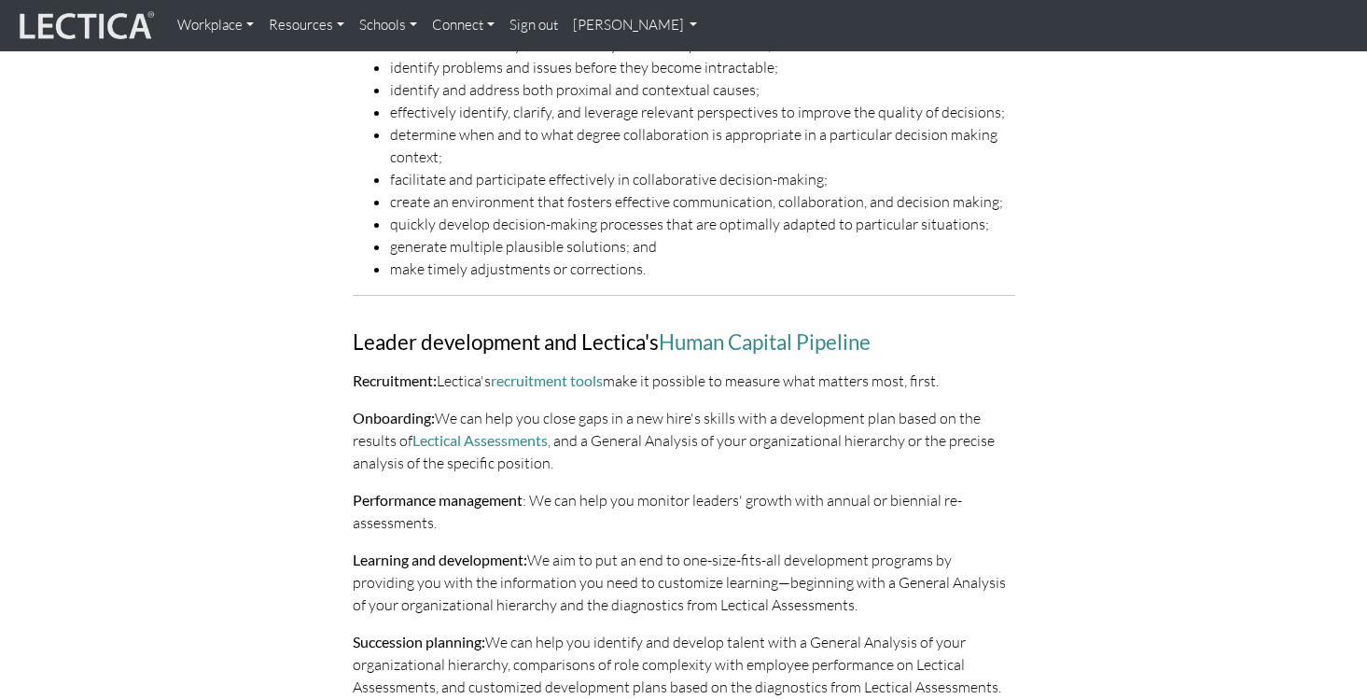
click at [114, 24] on img at bounding box center [85, 25] width 140 height 35
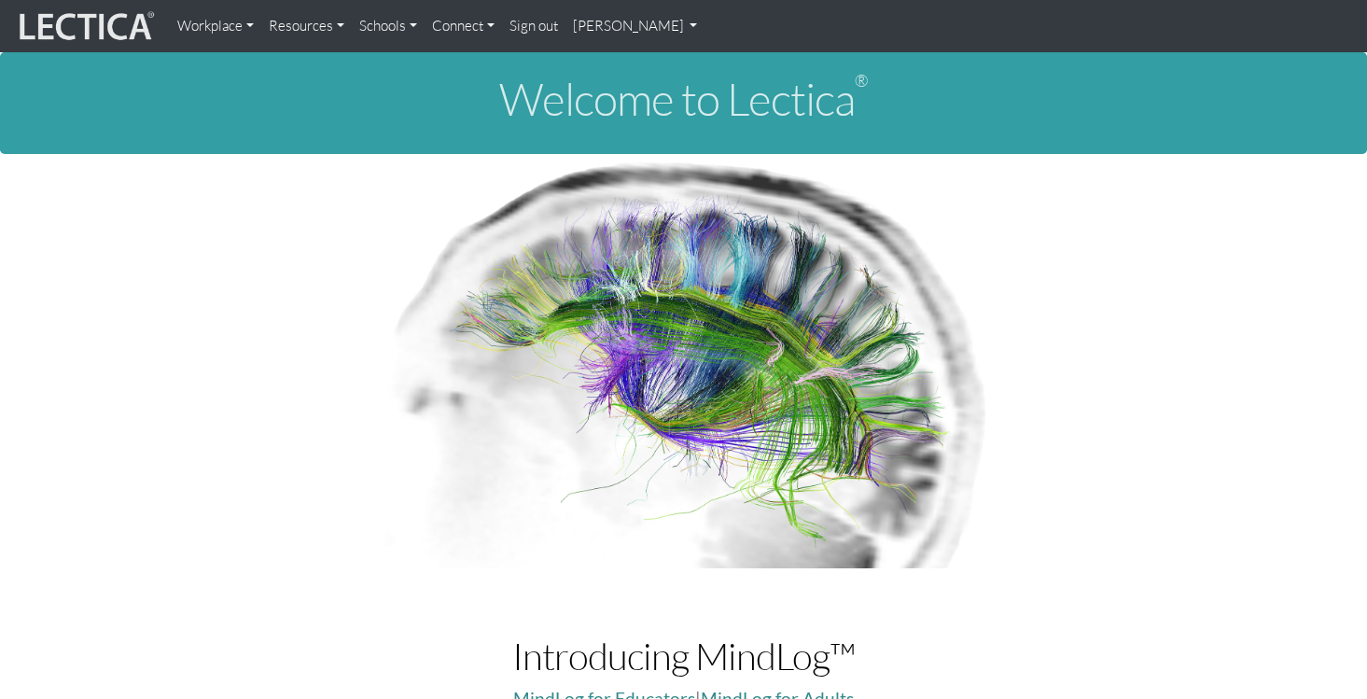
click at [634, 26] on link "[PERSON_NAME]" at bounding box center [635, 25] width 140 height 37
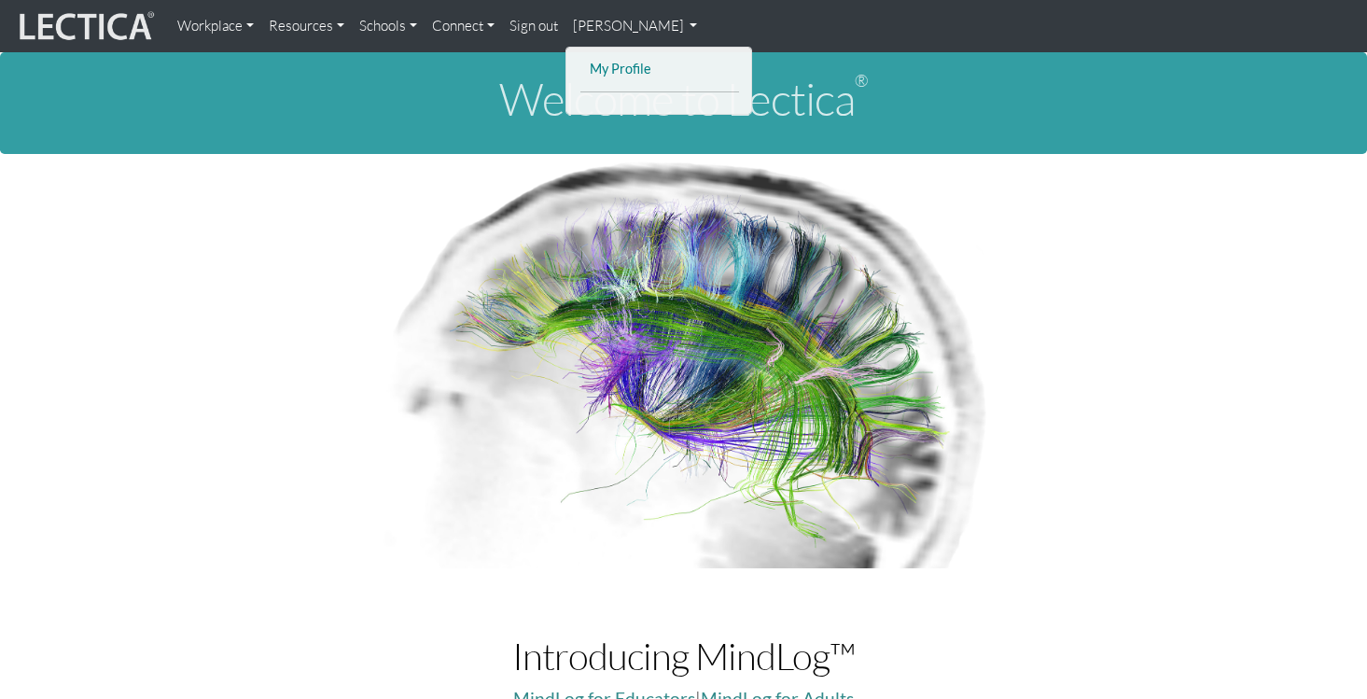
click at [639, 68] on link "My Profile" at bounding box center [659, 69] width 149 height 23
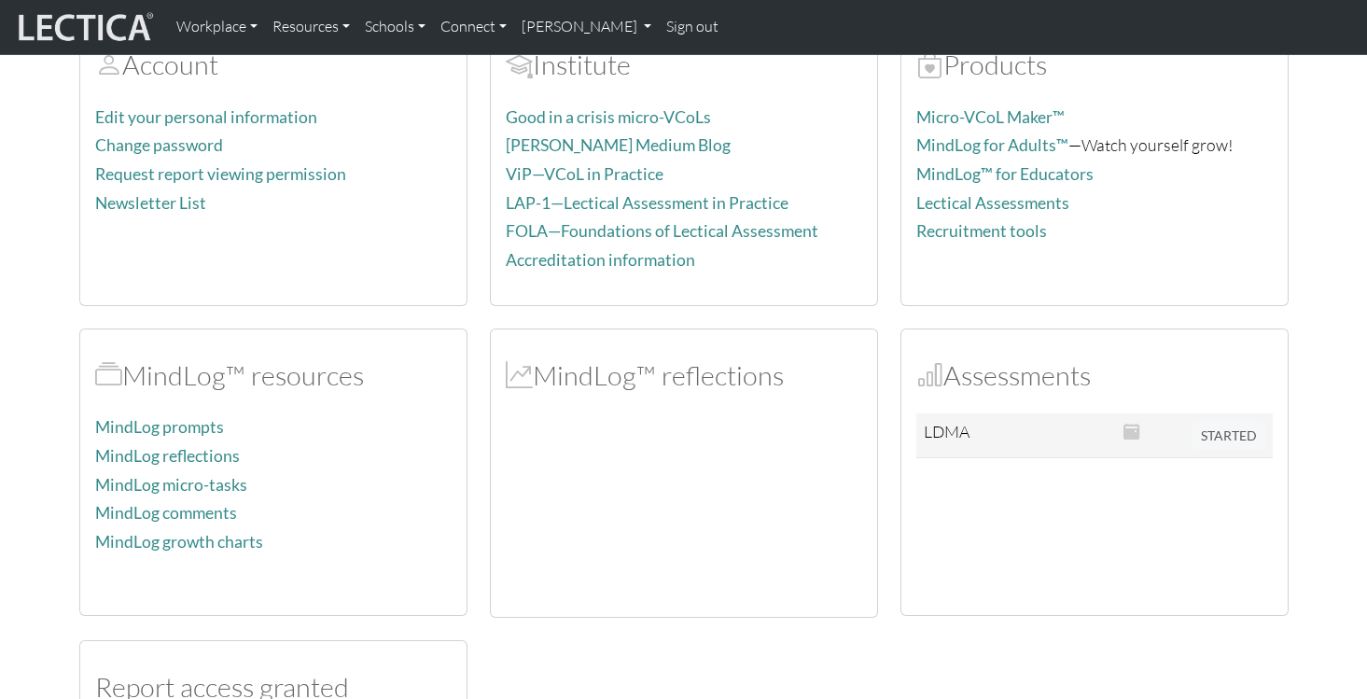
scroll to position [249, 0]
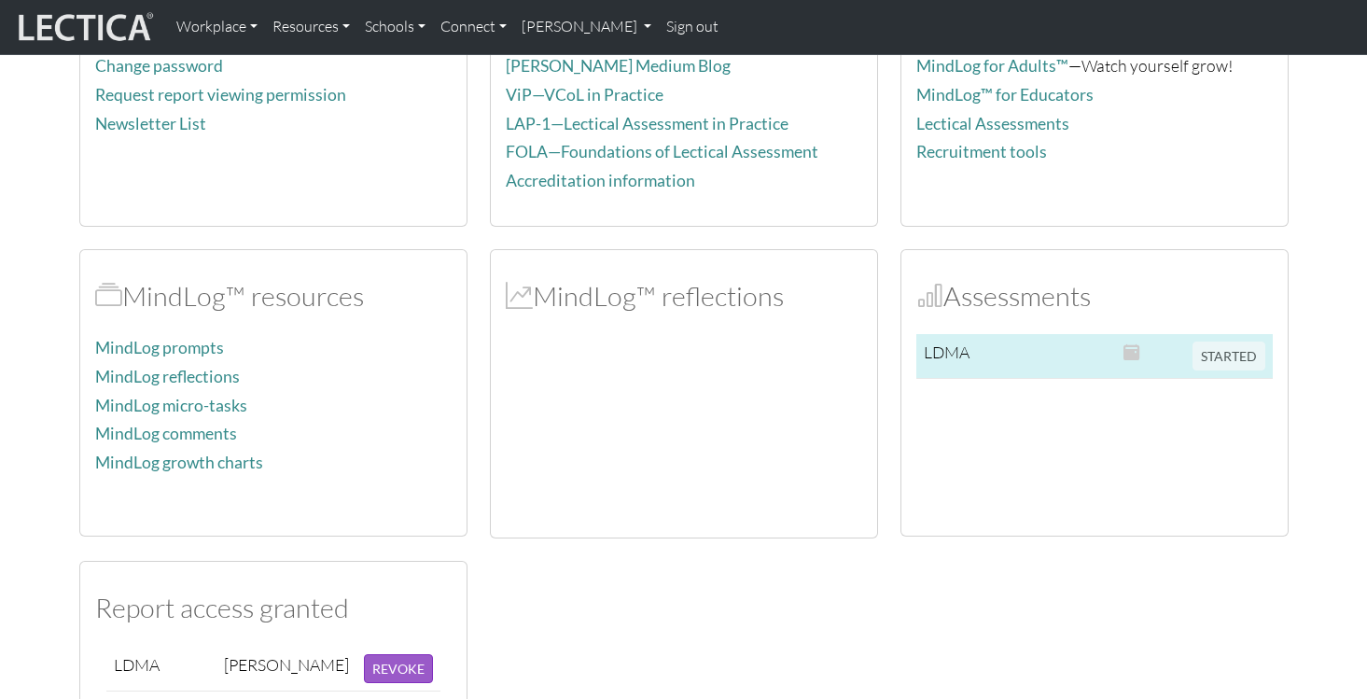
click at [1024, 356] on td at bounding box center [1055, 356] width 120 height 45
click at [1144, 358] on td at bounding box center [1150, 356] width 69 height 45
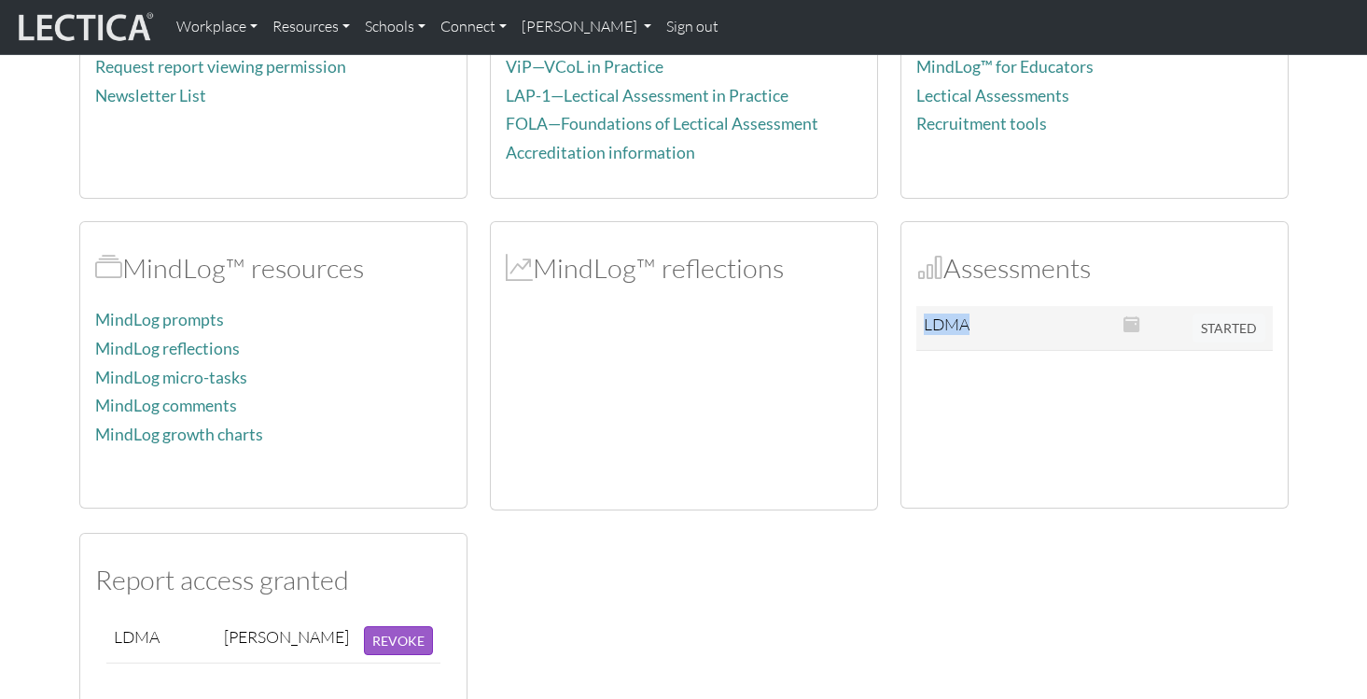
scroll to position [53, 0]
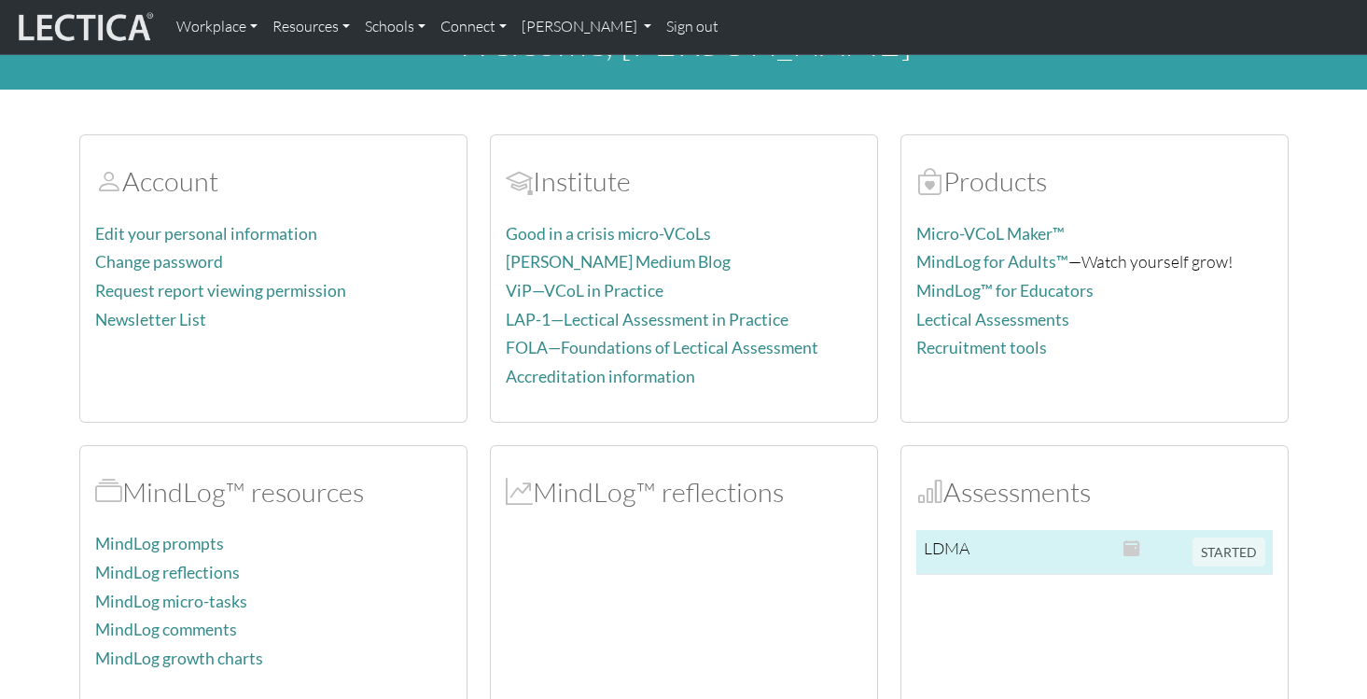
click at [1220, 555] on span "STARTED" at bounding box center [1229, 549] width 73 height 21
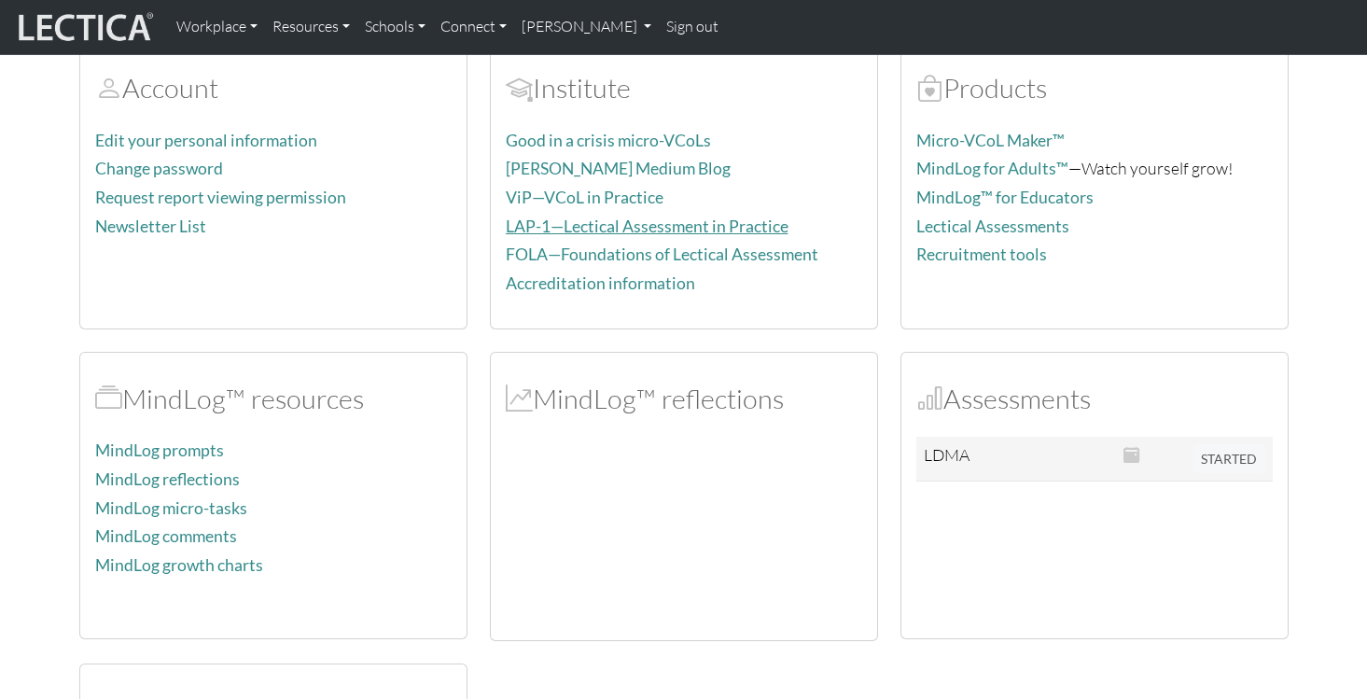
scroll to position [306, 0]
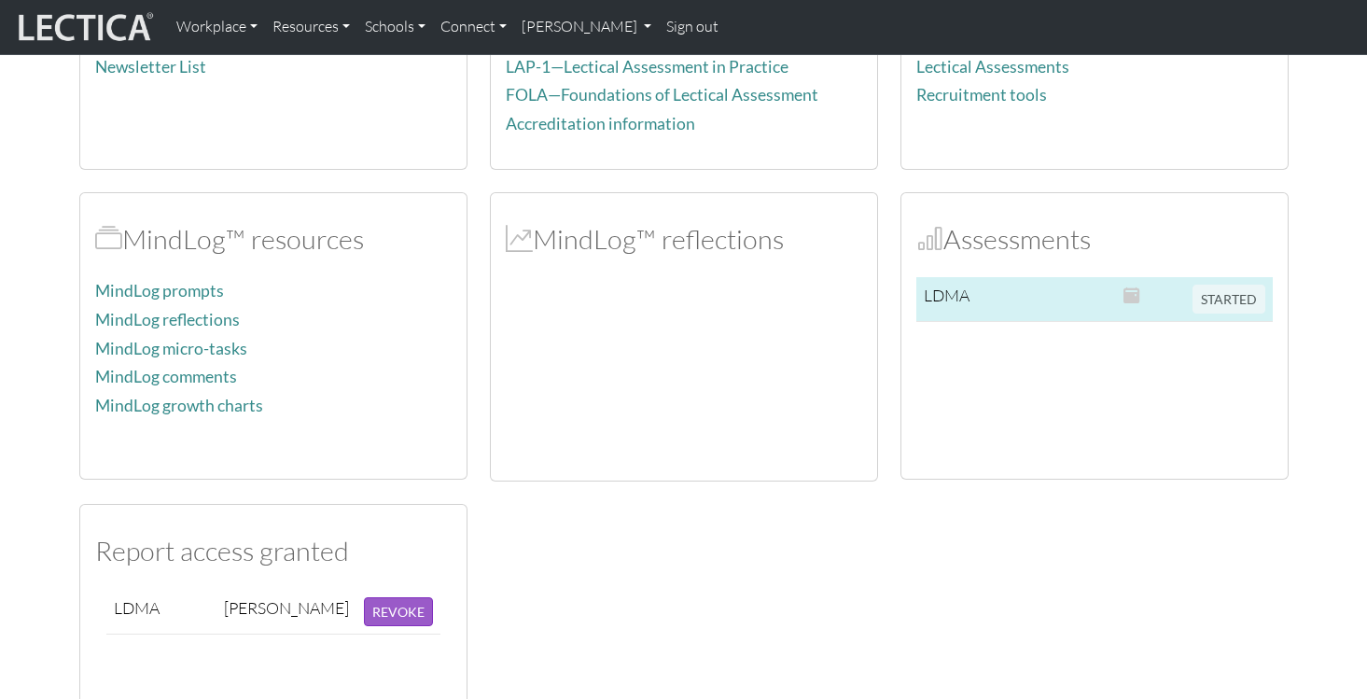
click at [1003, 311] on td at bounding box center [1055, 299] width 120 height 45
click at [976, 302] on td "LDMA" at bounding box center [955, 299] width 79 height 45
click at [1040, 294] on td at bounding box center [1055, 299] width 120 height 45
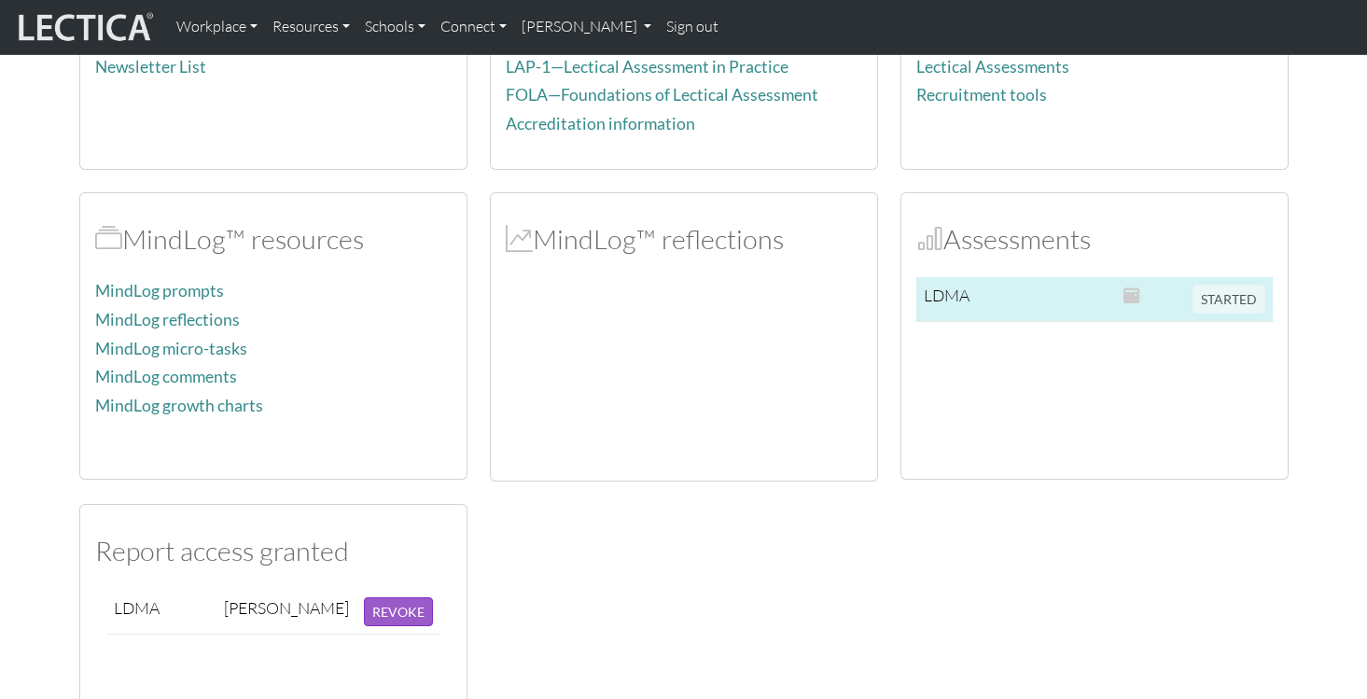
click at [1192, 307] on td "STARTED" at bounding box center [1229, 299] width 88 height 45
click at [1222, 302] on span "STARTED" at bounding box center [1229, 296] width 73 height 21
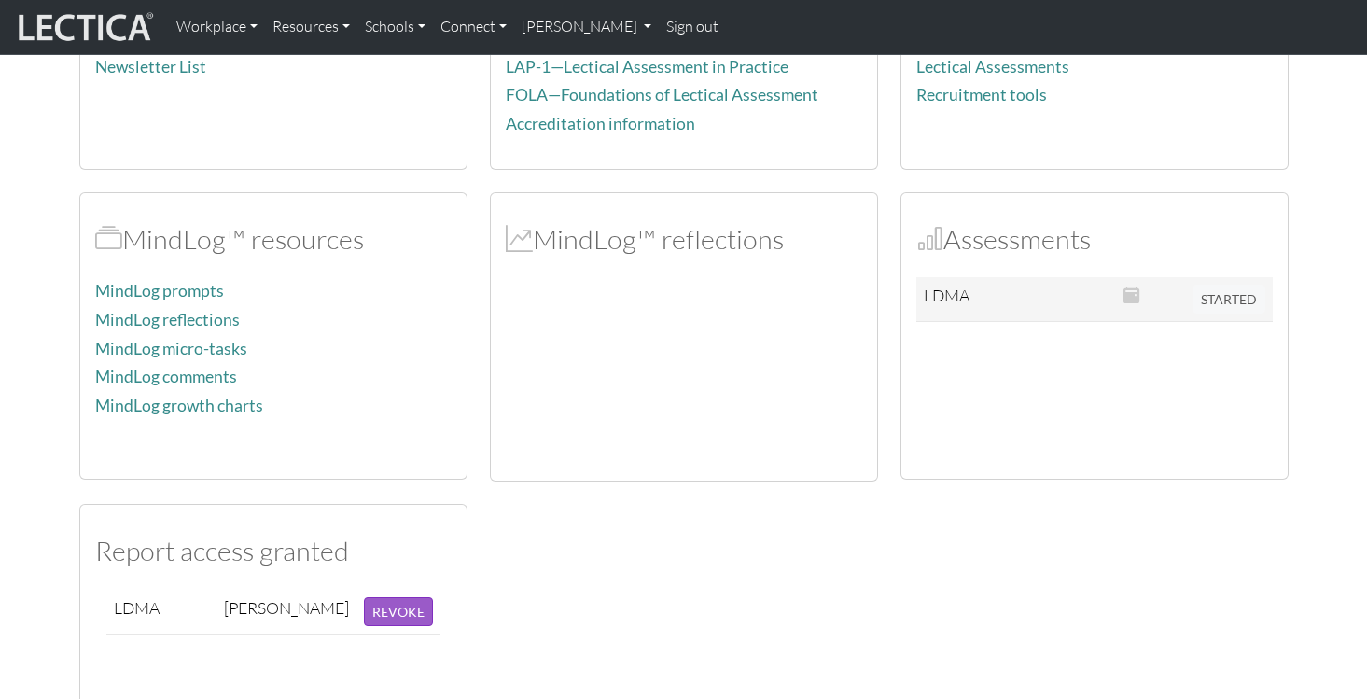
scroll to position [306, 0]
